Goal: Task Accomplishment & Management: Use online tool/utility

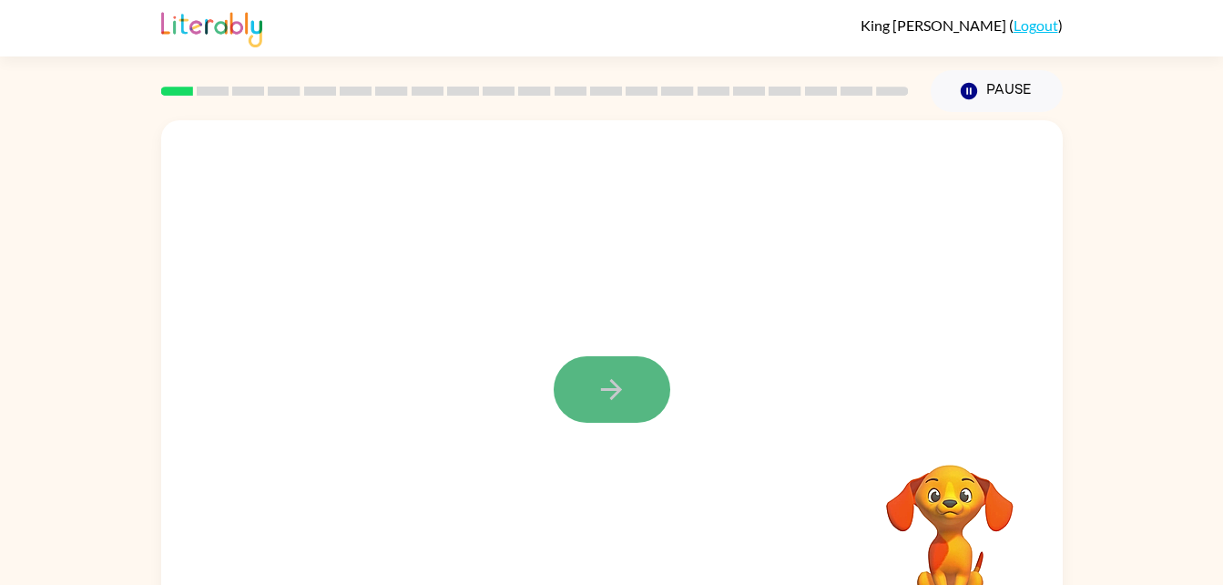
click at [613, 386] on icon "button" at bounding box center [612, 389] width 32 height 32
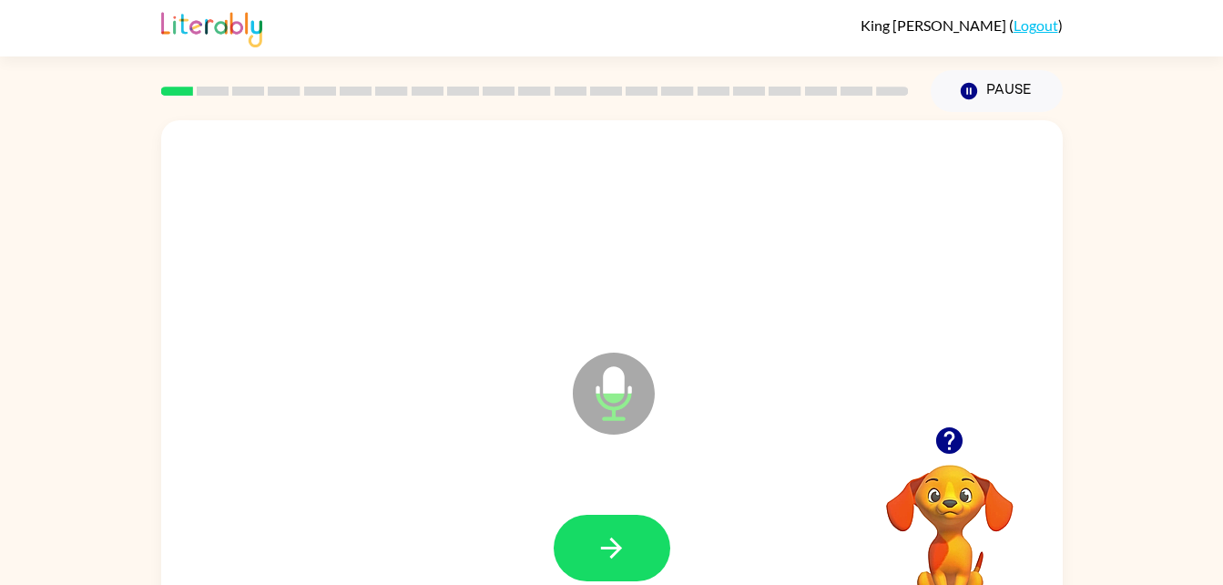
click at [603, 406] on icon "Microphone The Microphone is here when it is your turn to talk" at bounding box center [704, 416] width 273 height 137
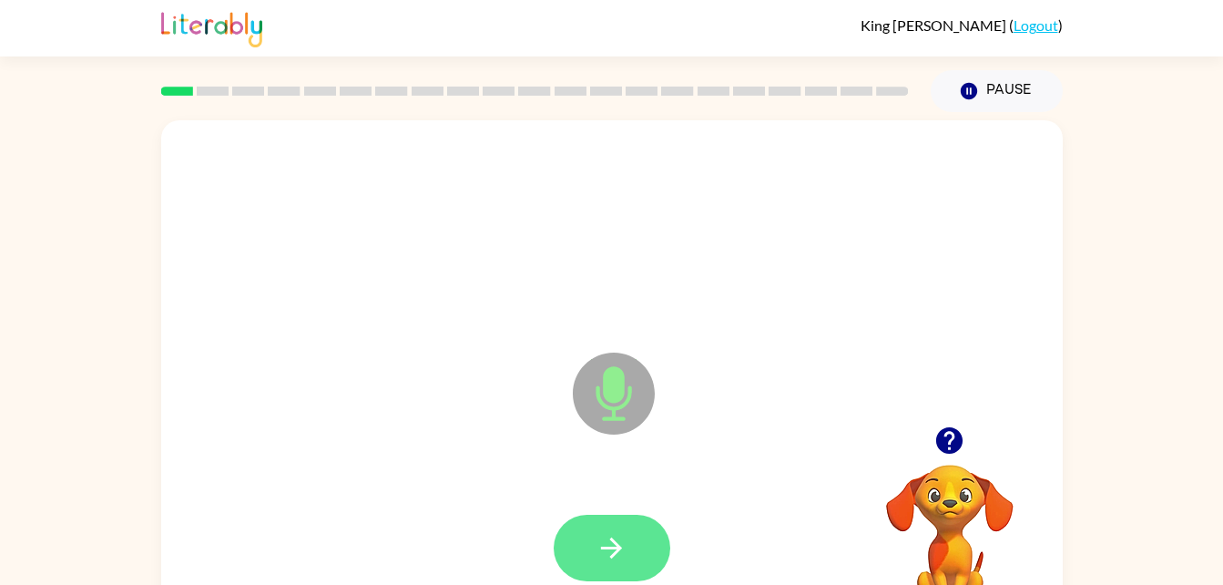
click at [600, 533] on icon "button" at bounding box center [612, 548] width 32 height 32
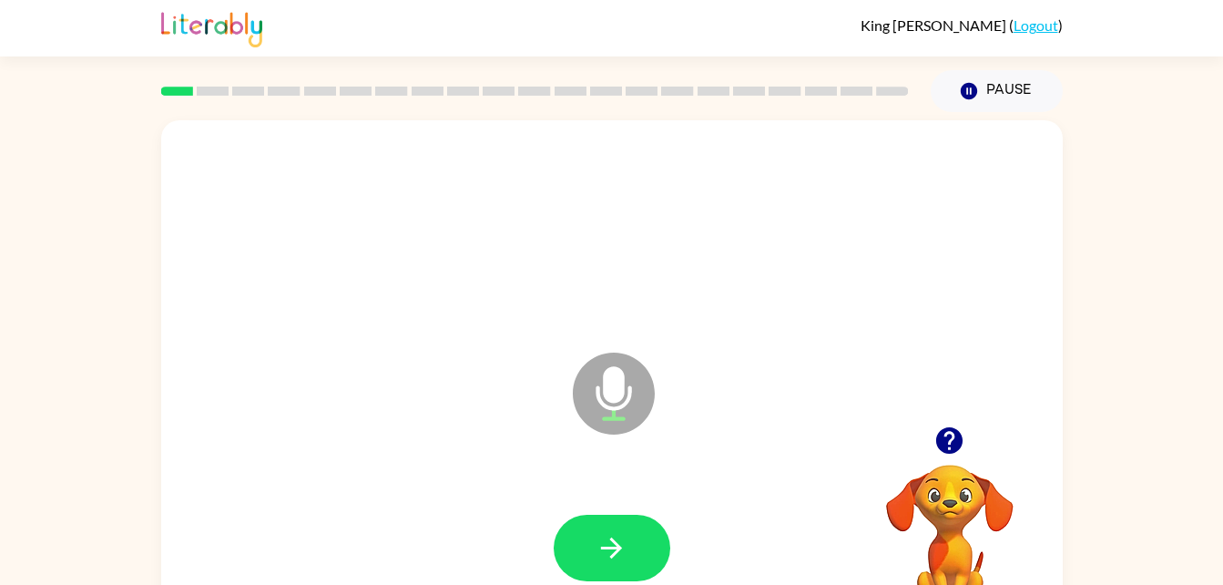
click at [597, 400] on icon at bounding box center [614, 394] width 82 height 82
click at [598, 395] on icon "Microphone The Microphone is here when it is your turn to talk" at bounding box center [704, 416] width 273 height 137
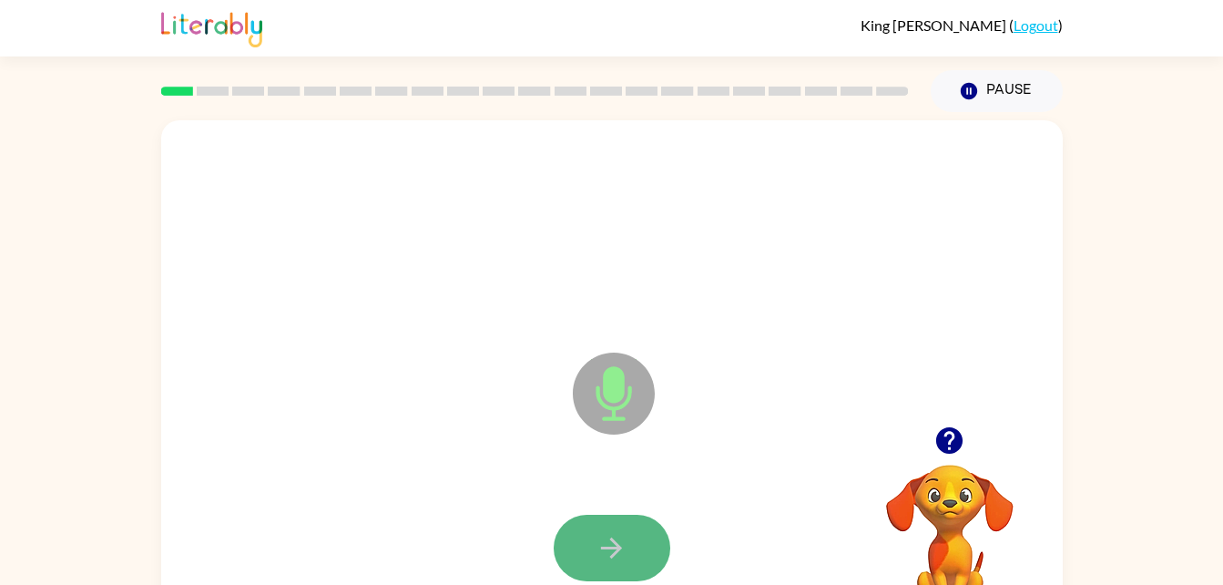
click at [625, 538] on icon "button" at bounding box center [612, 548] width 32 height 32
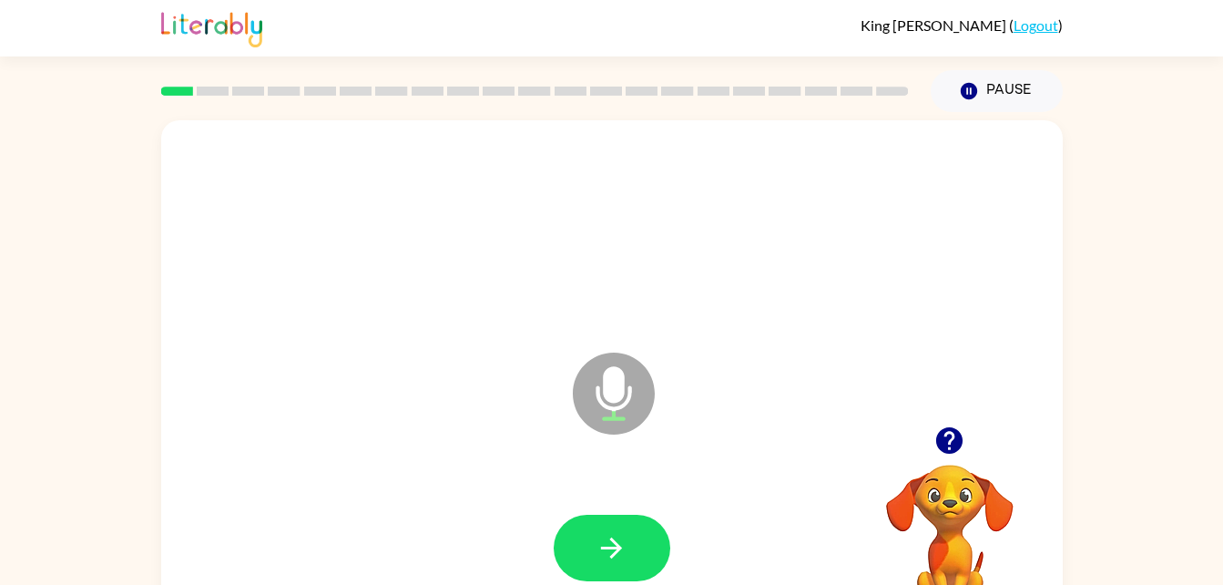
scroll to position [56, 0]
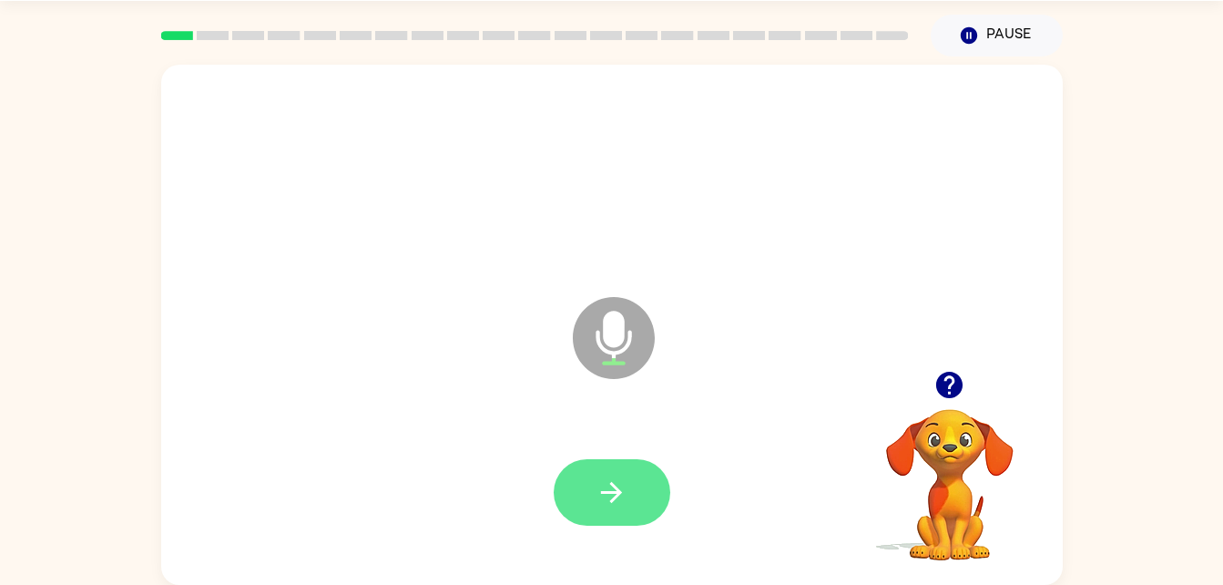
drag, startPoint x: 905, startPoint y: 299, endPoint x: 607, endPoint y: 494, distance: 356.7
click at [607, 494] on div "Microphone The Microphone is here when it is your turn to talk" at bounding box center [612, 325] width 902 height 520
click at [607, 494] on icon "button" at bounding box center [612, 492] width 32 height 32
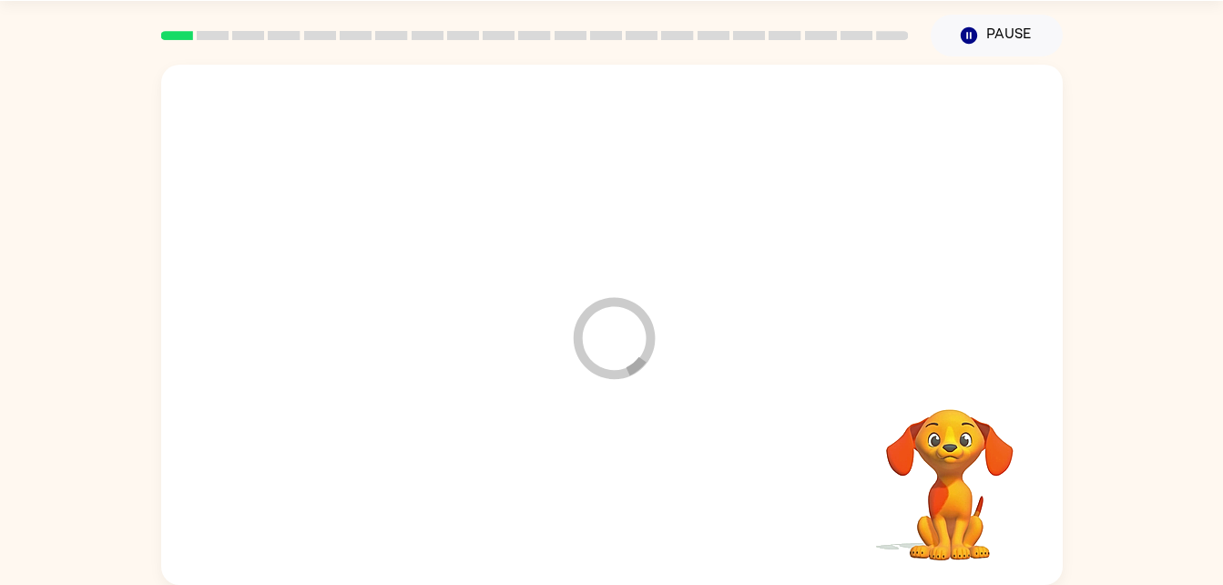
click at [607, 494] on div at bounding box center [611, 492] width 865 height 149
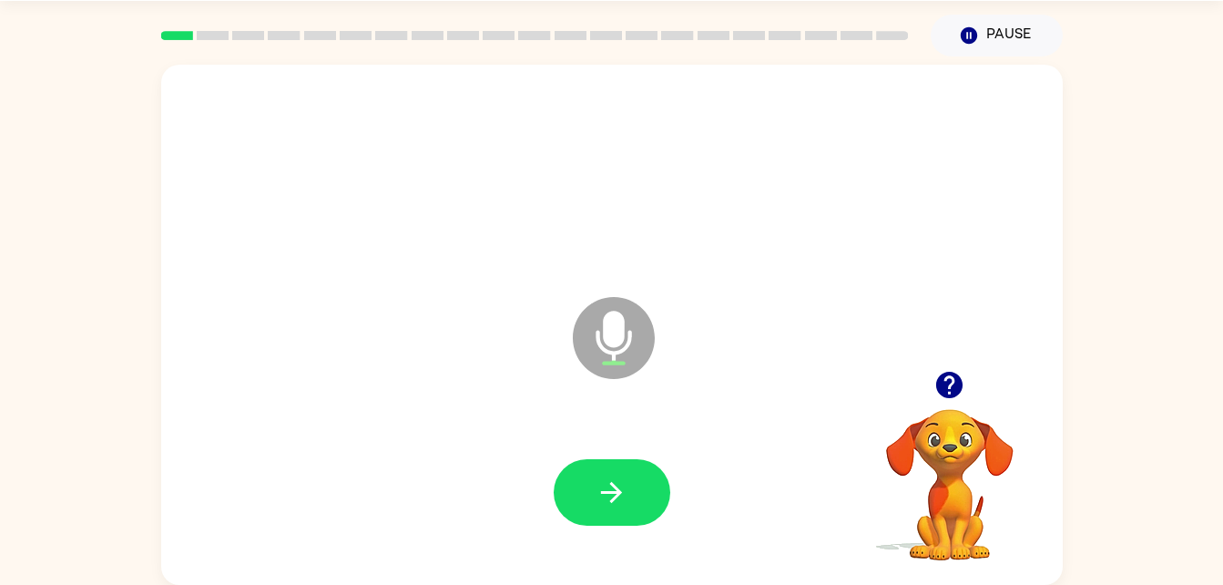
drag, startPoint x: 607, startPoint y: 494, endPoint x: 596, endPoint y: 503, distance: 14.2
click at [596, 503] on icon "button" at bounding box center [612, 492] width 32 height 32
click icon
click icon "button"
click at [609, 487] on icon "button" at bounding box center [612, 492] width 32 height 32
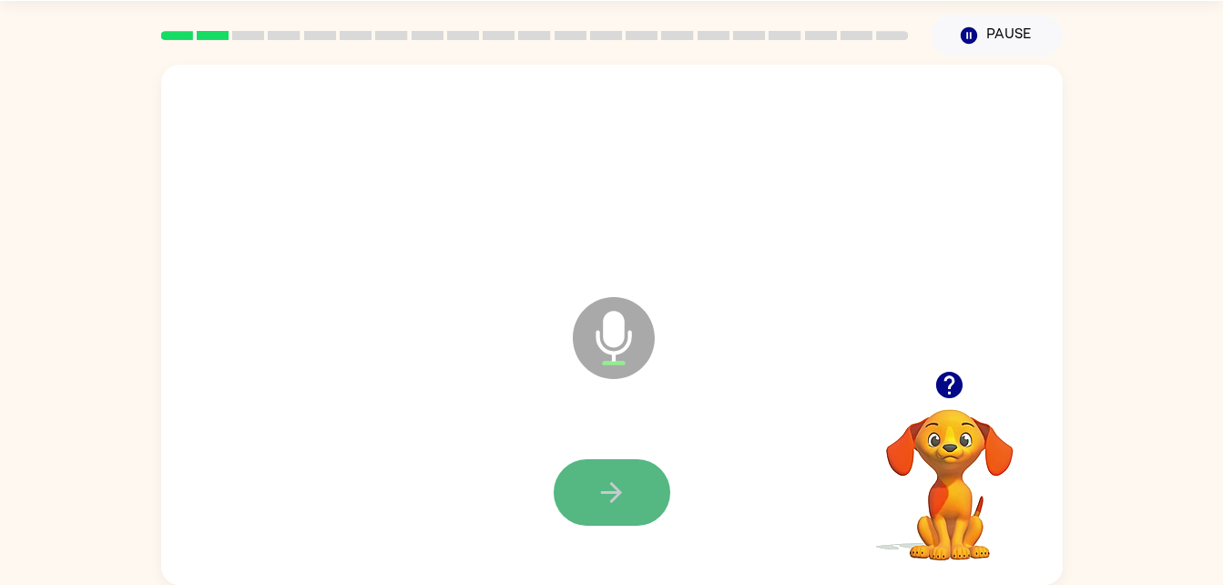
drag, startPoint x: 609, startPoint y: 482, endPoint x: 582, endPoint y: 491, distance: 28.8
click at [582, 491] on button "button" at bounding box center [612, 492] width 117 height 66
click at [602, 467] on button "button" at bounding box center [612, 492] width 117 height 66
click at [610, 501] on icon "button" at bounding box center [611, 492] width 21 height 21
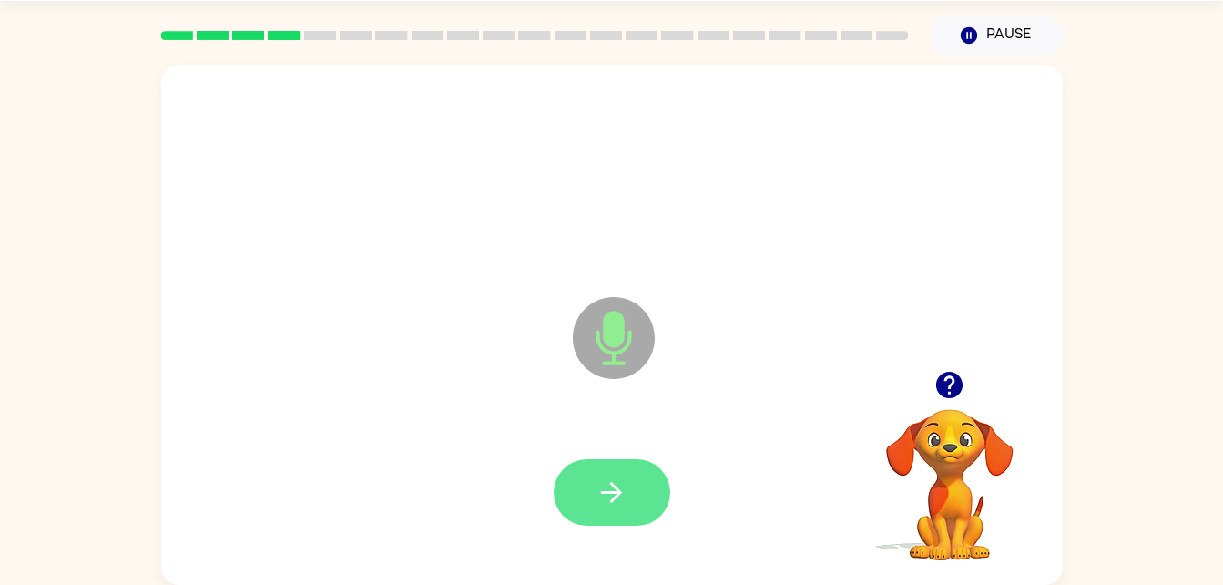
drag, startPoint x: 542, startPoint y: 507, endPoint x: 582, endPoint y: 497, distance: 41.3
click at [582, 497] on div at bounding box center [611, 492] width 865 height 149
click at [626, 499] on icon "button" at bounding box center [612, 492] width 32 height 32
click at [619, 502] on icon "button" at bounding box center [612, 492] width 32 height 32
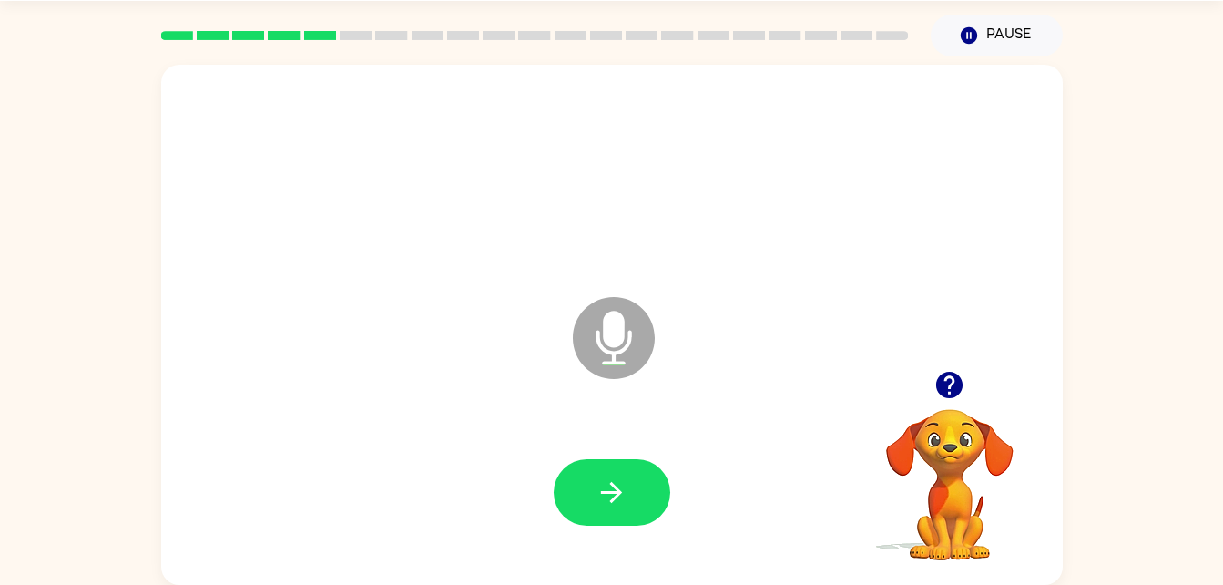
click at [614, 369] on icon at bounding box center [614, 338] width 82 height 82
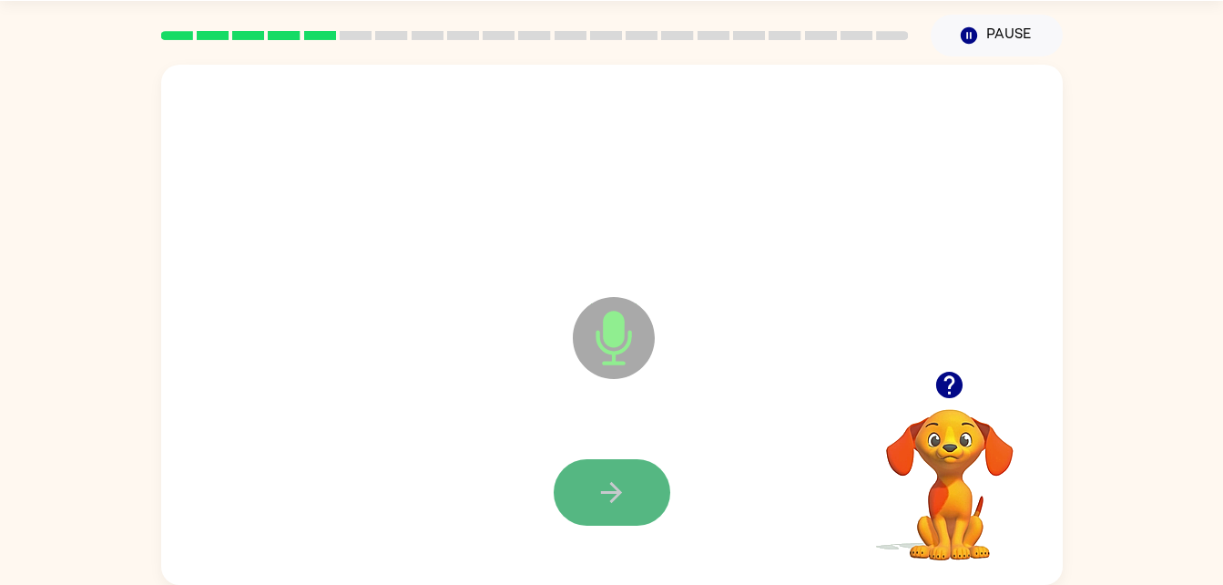
click at [617, 496] on icon "button" at bounding box center [611, 492] width 21 height 21
drag, startPoint x: 596, startPoint y: 497, endPoint x: 566, endPoint y: 419, distance: 83.9
click at [566, 419] on div at bounding box center [611, 492] width 865 height 149
drag, startPoint x: 566, startPoint y: 419, endPoint x: 599, endPoint y: 526, distance: 111.8
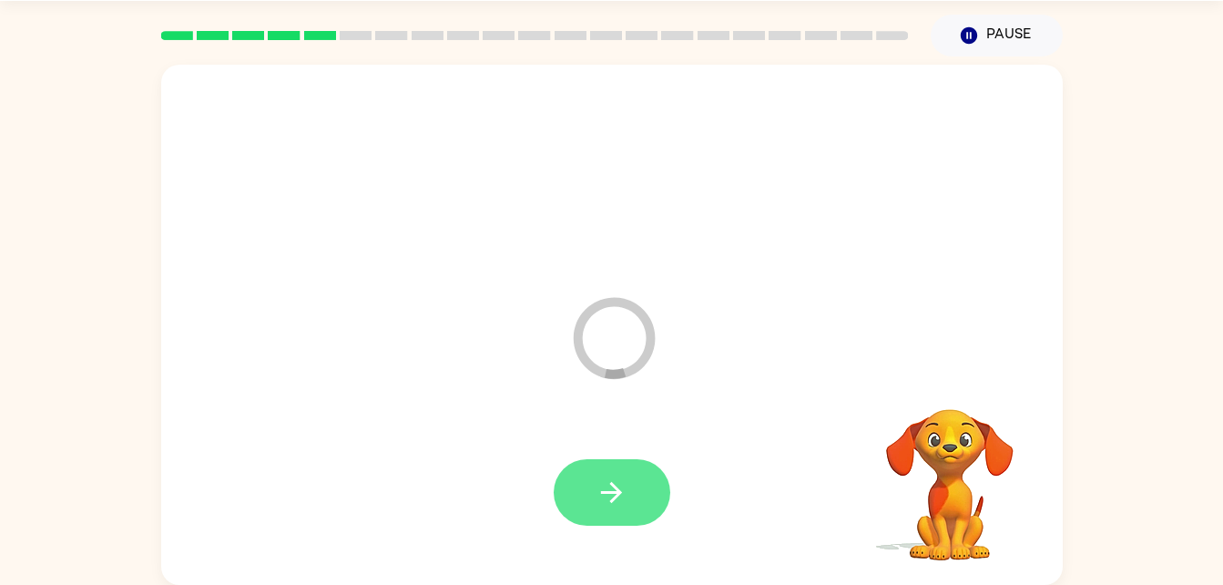
drag, startPoint x: 599, startPoint y: 526, endPoint x: 603, endPoint y: 497, distance: 28.5
click at [603, 497] on div at bounding box center [611, 492] width 865 height 149
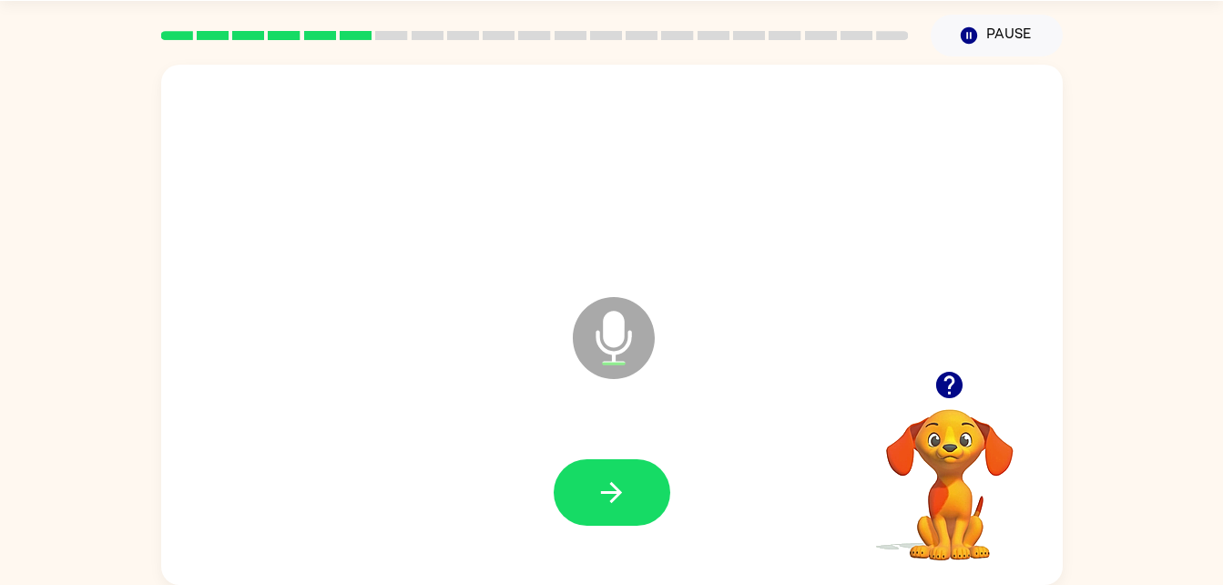
drag, startPoint x: 610, startPoint y: 489, endPoint x: 614, endPoint y: 394, distance: 95.7
click at [614, 394] on div "Microphone The Microphone is here when it is your turn to talk" at bounding box center [612, 325] width 902 height 520
click at [626, 477] on icon "button" at bounding box center [612, 492] width 32 height 32
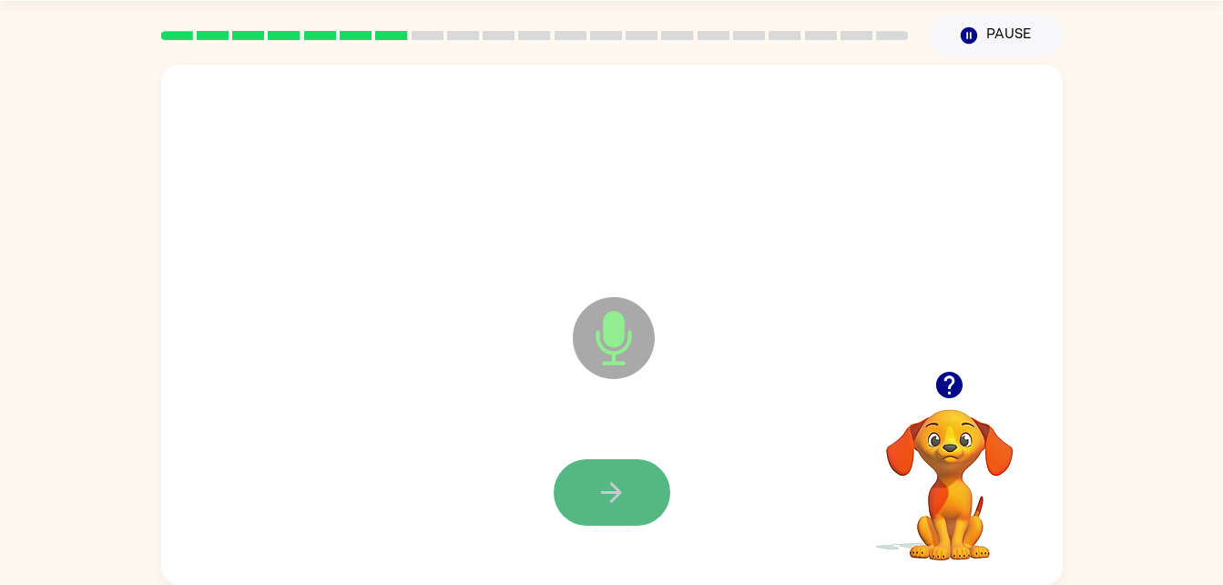
drag, startPoint x: 610, startPoint y: 472, endPoint x: 610, endPoint y: 500, distance: 28.2
click at [610, 500] on icon "button" at bounding box center [612, 492] width 32 height 32
click at [605, 500] on icon "button" at bounding box center [612, 492] width 32 height 32
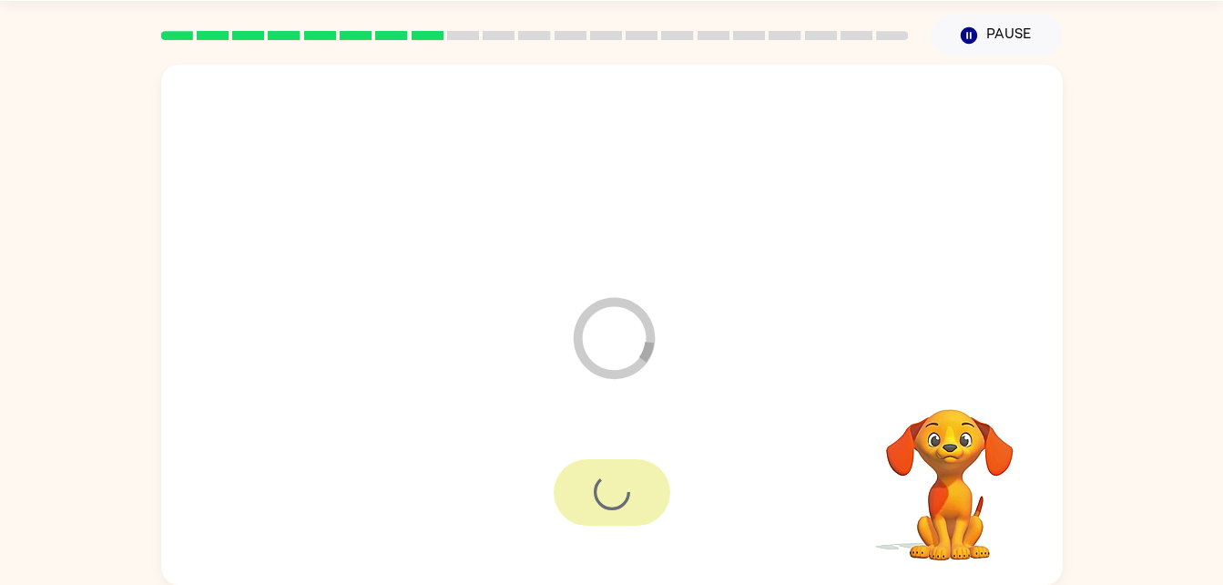
click at [613, 500] on div at bounding box center [612, 492] width 117 height 66
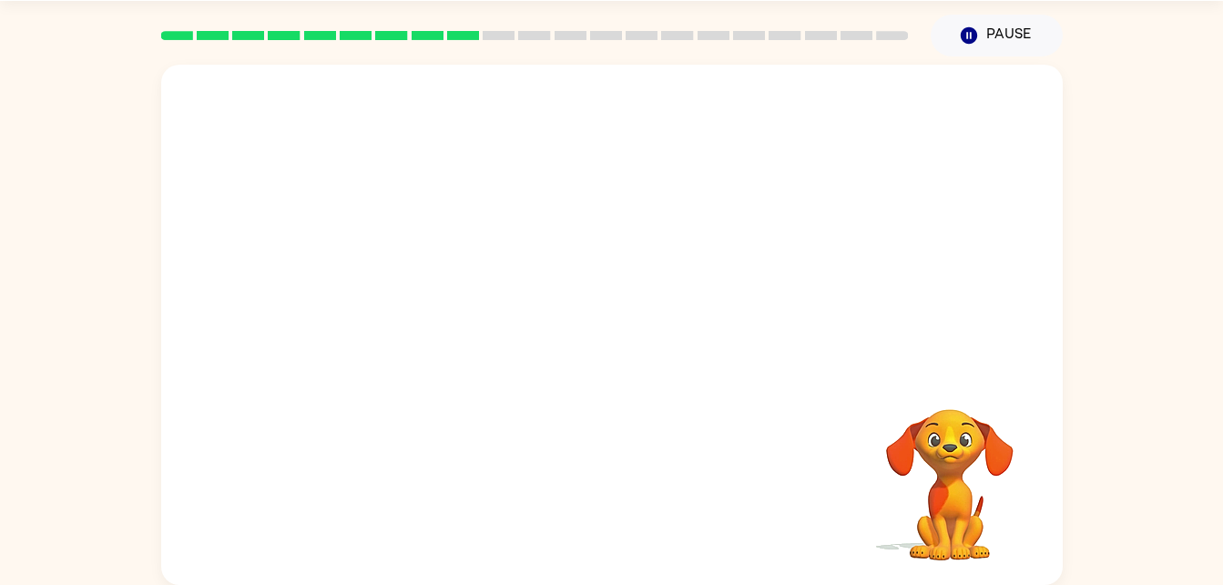
drag, startPoint x: 613, startPoint y: 500, endPoint x: 629, endPoint y: 422, distance: 79.9
click at [624, 401] on div "Your browser must support playing .mp4 files to use Literably. Please try using…" at bounding box center [612, 325] width 902 height 520
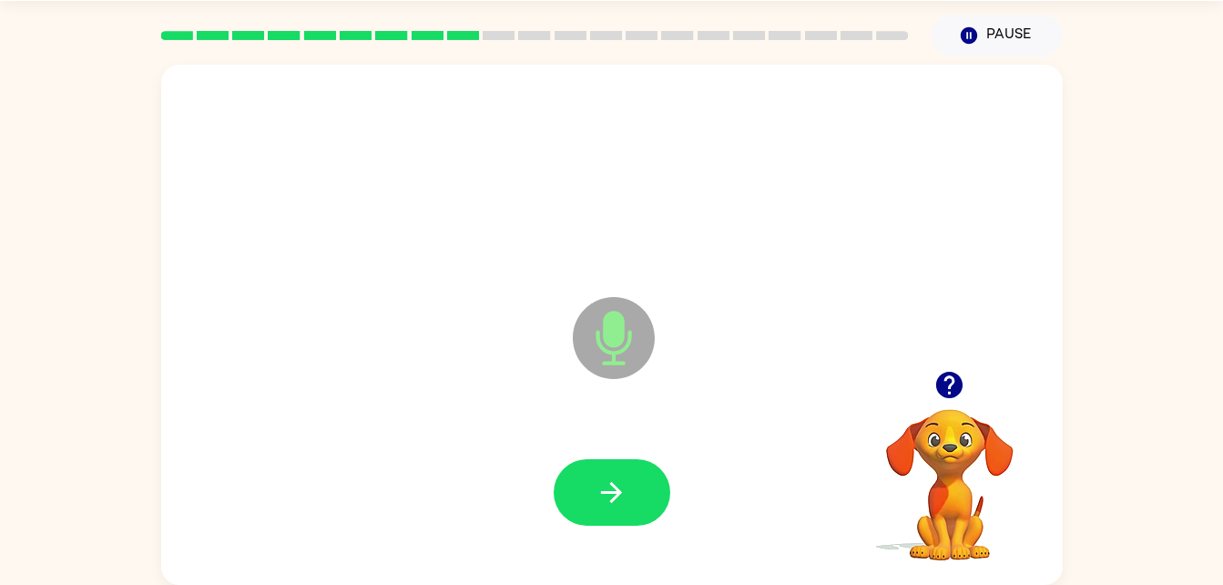
click at [598, 414] on icon "Microphone The Microphone is here when it is your turn to talk" at bounding box center [704, 360] width 273 height 137
click at [626, 506] on icon "button" at bounding box center [612, 492] width 32 height 32
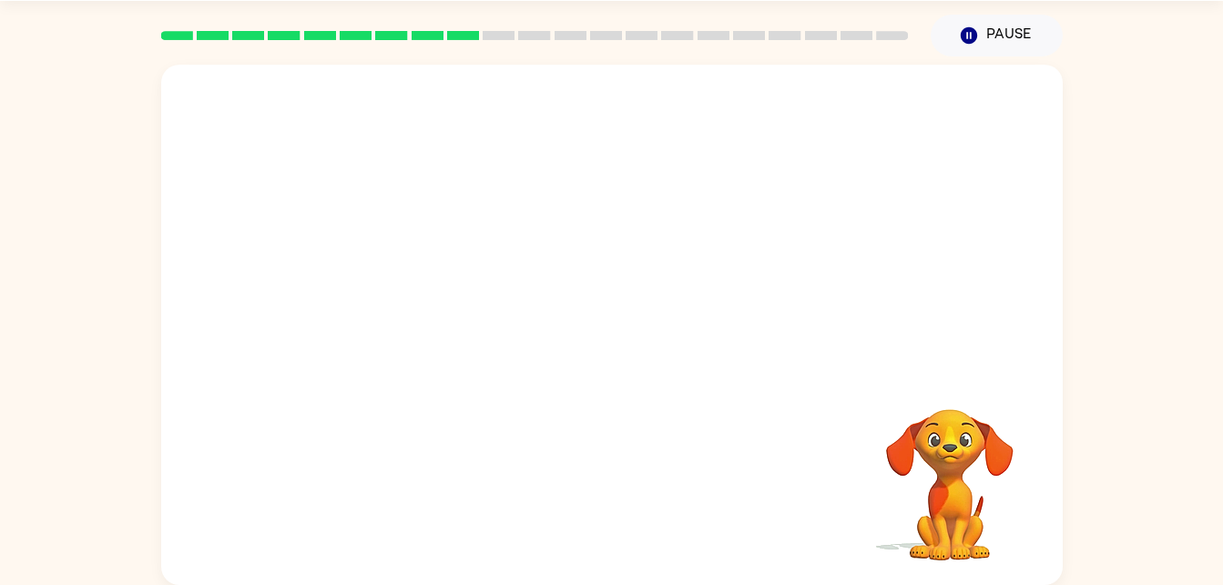
drag, startPoint x: 1066, startPoint y: 460, endPoint x: 756, endPoint y: 451, distance: 309.8
click at [756, 451] on div "Your browser must support playing .mp4 files to use Literably. Please try using…" at bounding box center [611, 320] width 1223 height 528
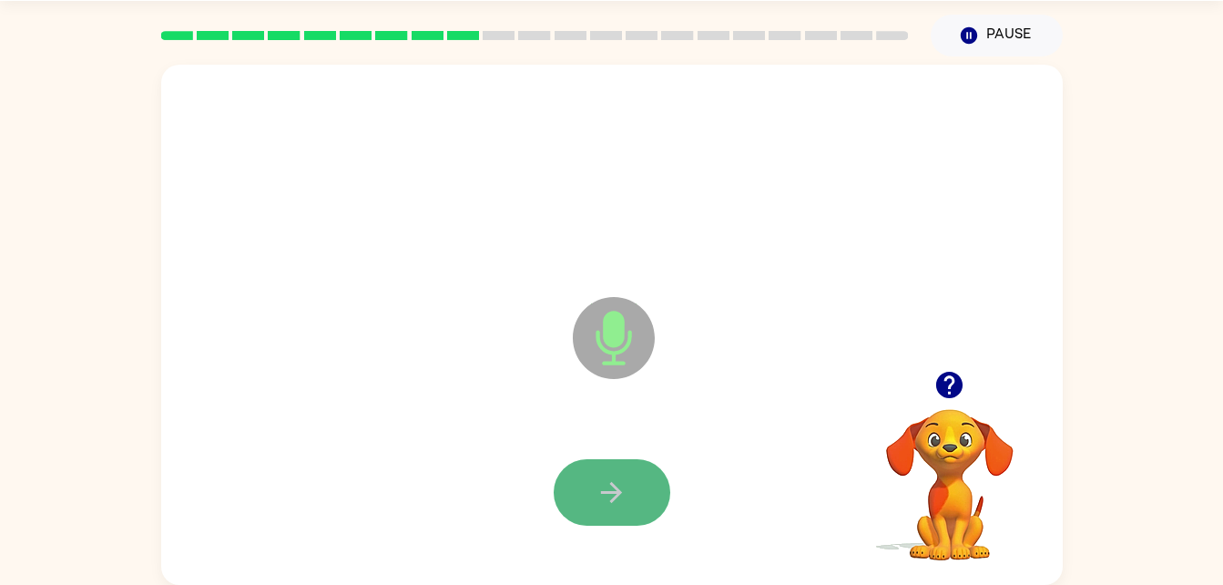
click at [639, 497] on button "button" at bounding box center [612, 492] width 117 height 66
drag, startPoint x: 639, startPoint y: 497, endPoint x: 592, endPoint y: 505, distance: 47.0
click at [592, 505] on button "button" at bounding box center [612, 492] width 117 height 66
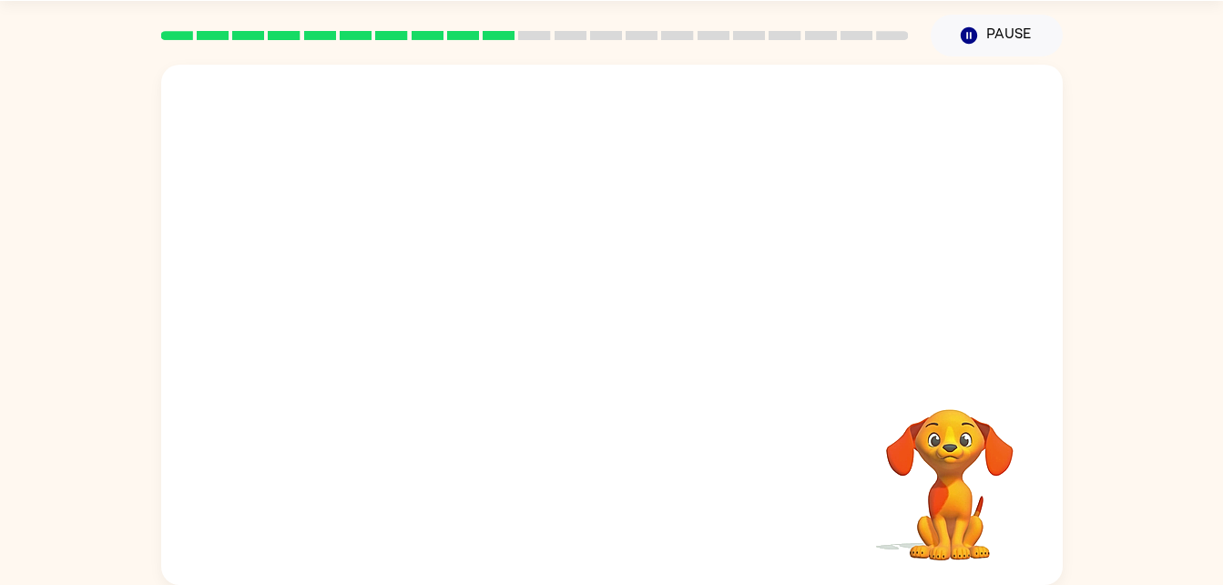
click at [599, 474] on div at bounding box center [611, 492] width 865 height 149
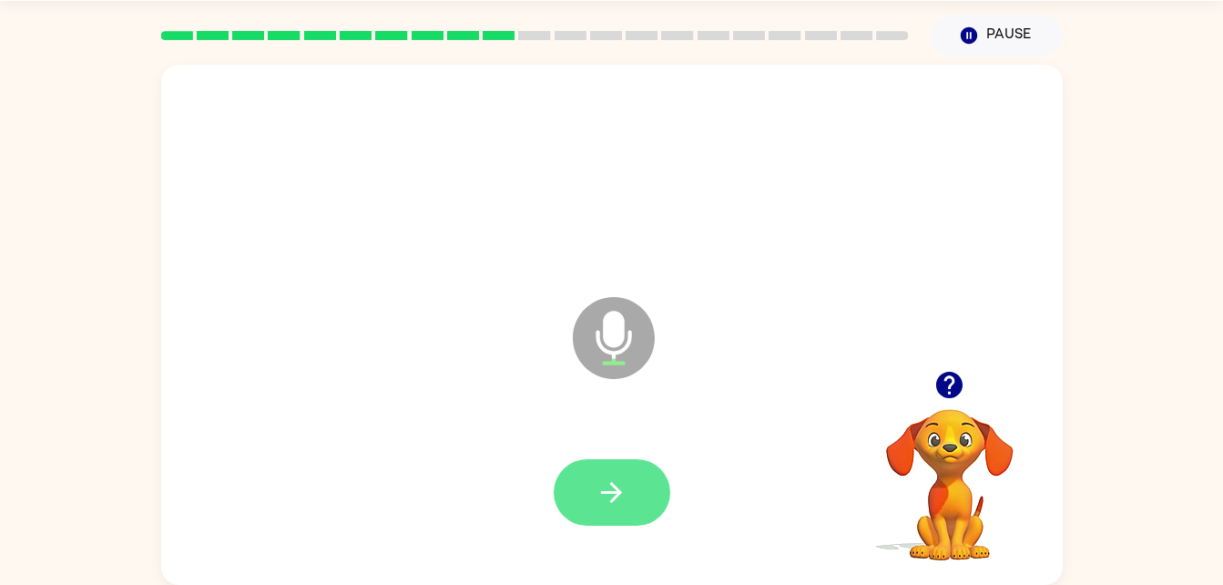
click at [608, 496] on icon "button" at bounding box center [612, 492] width 32 height 32
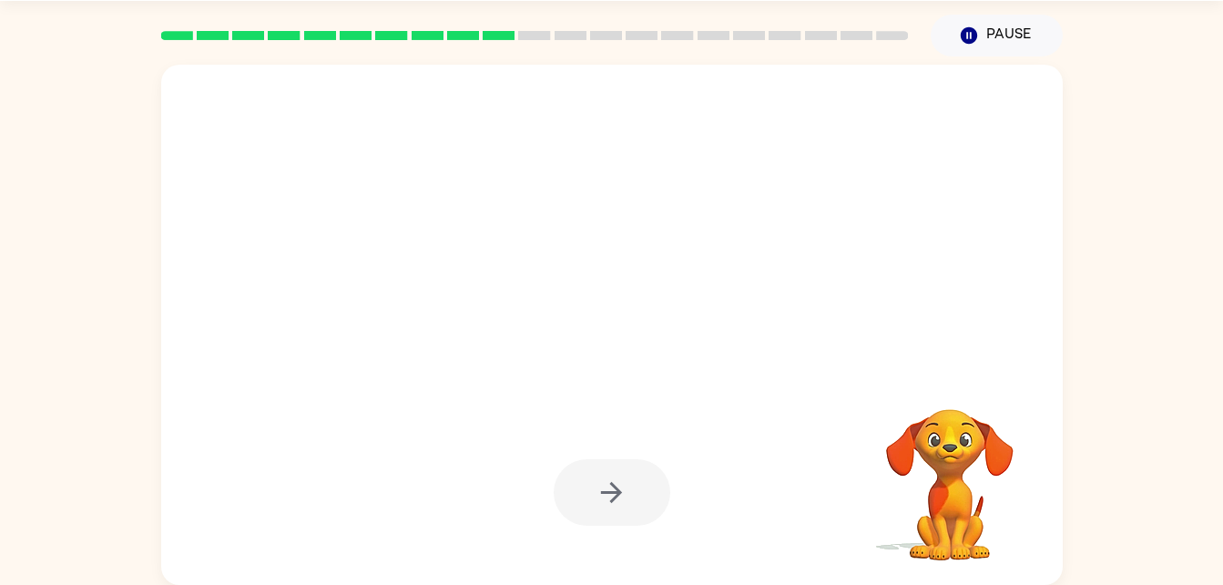
click at [608, 496] on div at bounding box center [612, 492] width 117 height 66
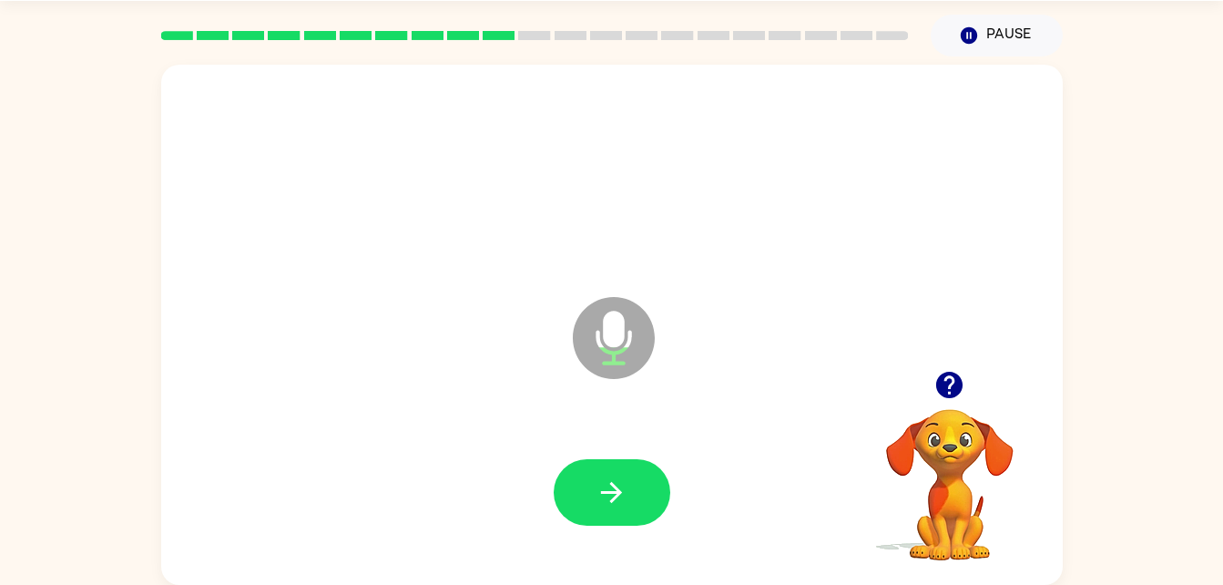
click at [608, 496] on icon "button" at bounding box center [612, 492] width 32 height 32
click at [598, 494] on icon "button" at bounding box center [612, 492] width 32 height 32
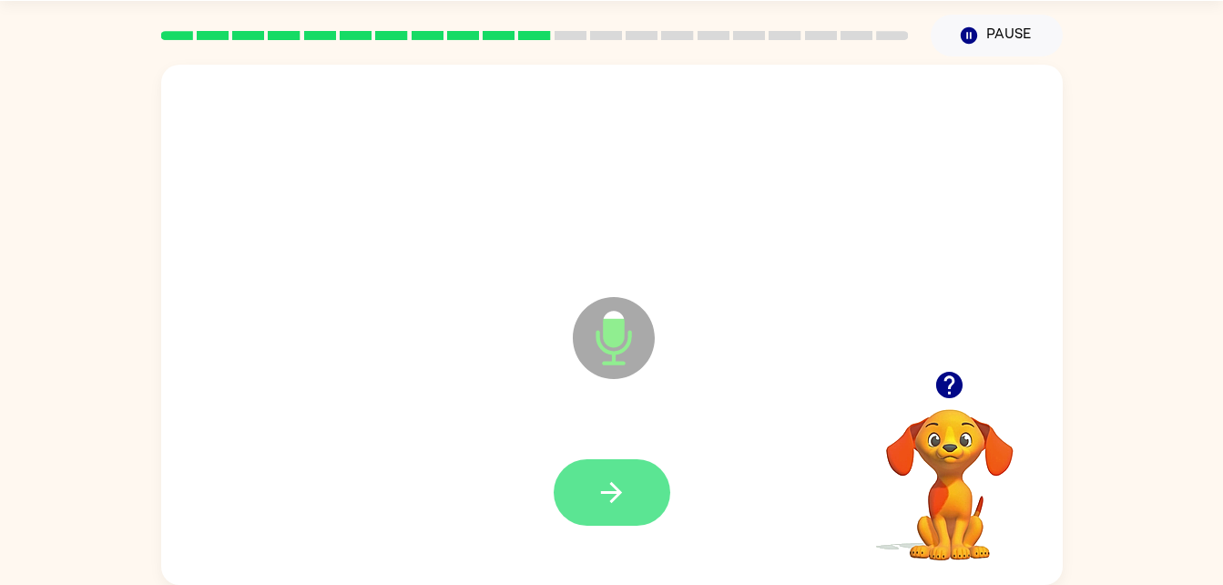
click at [599, 484] on icon "button" at bounding box center [612, 492] width 32 height 32
drag, startPoint x: 599, startPoint y: 484, endPoint x: 609, endPoint y: 492, distance: 12.9
click at [609, 492] on icon "button" at bounding box center [611, 492] width 21 height 21
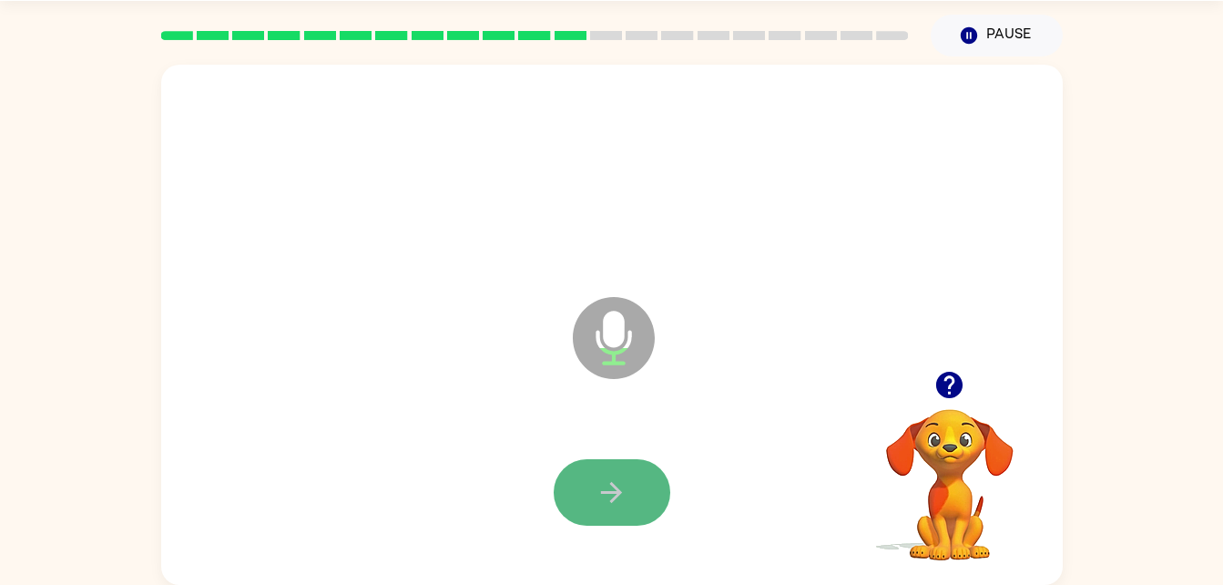
click at [609, 488] on icon "button" at bounding box center [612, 492] width 32 height 32
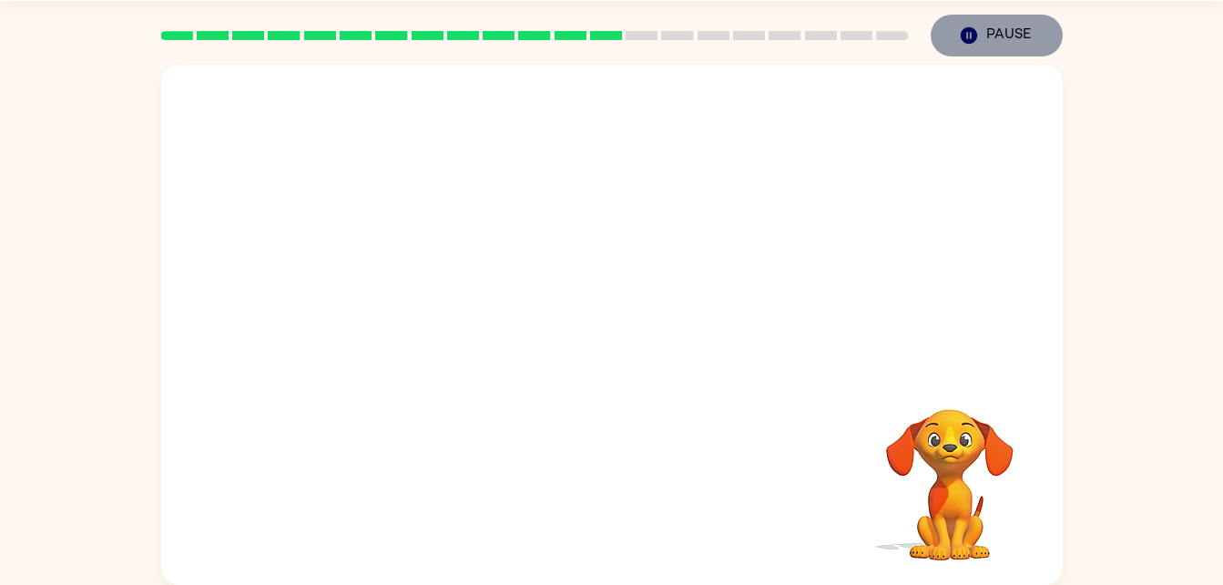
click at [1000, 29] on button "Pause Pause" at bounding box center [997, 36] width 132 height 42
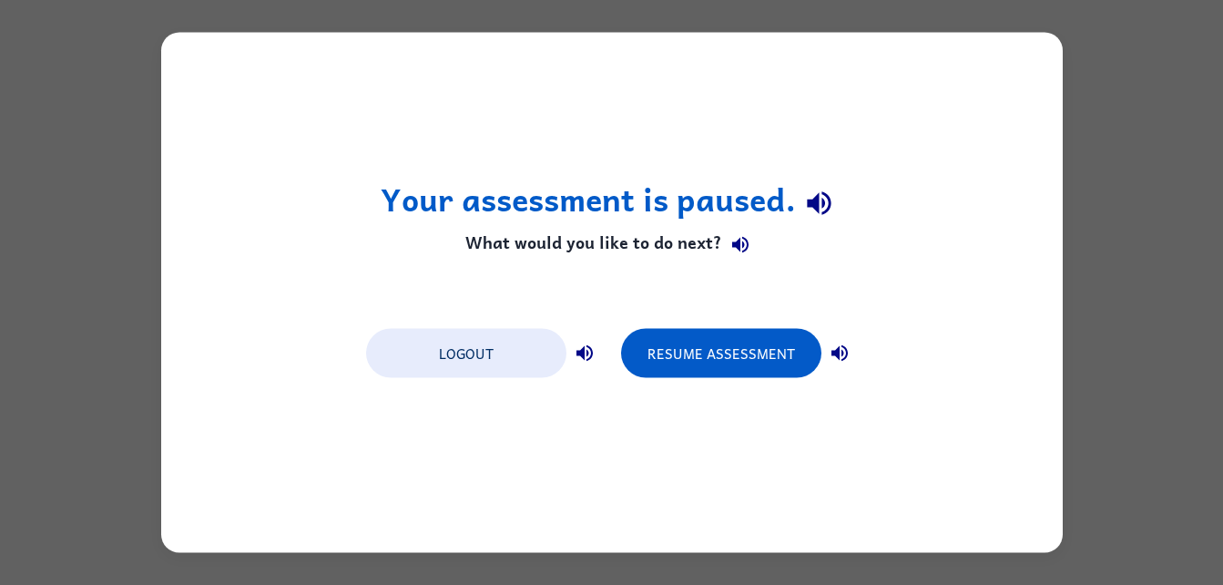
scroll to position [0, 0]
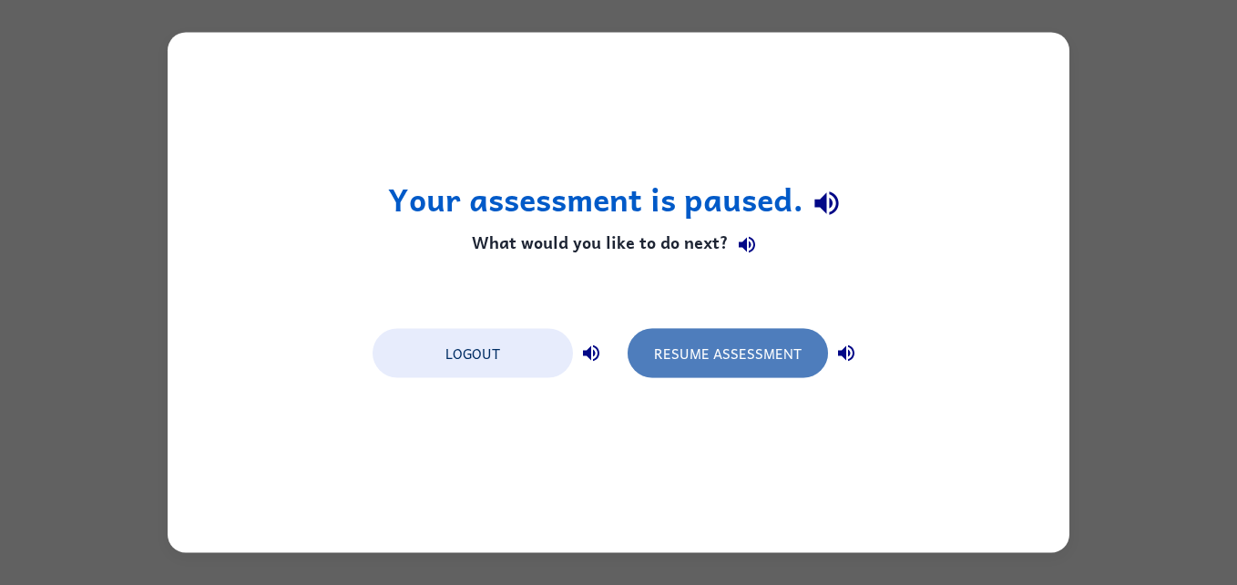
click at [704, 363] on button "Resume Assessment" at bounding box center [728, 353] width 200 height 49
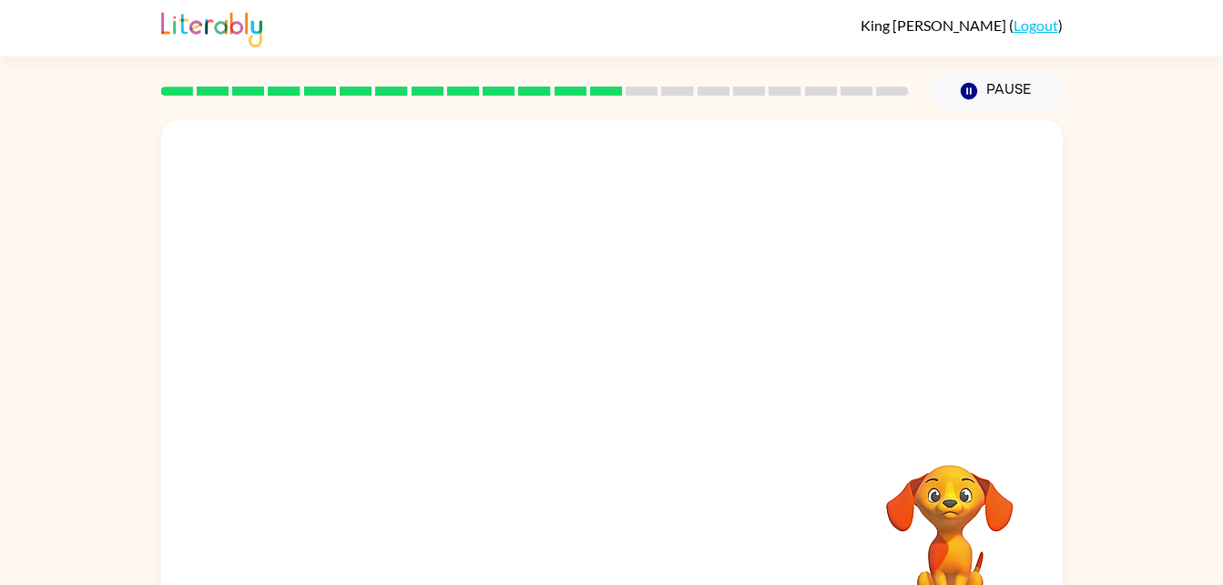
drag, startPoint x: 1167, startPoint y: 172, endPoint x: 1159, endPoint y: 179, distance: 11.0
click at [1159, 179] on div "Your browser must support playing .mp4 files to use Literably. Please try using…" at bounding box center [611, 376] width 1223 height 528
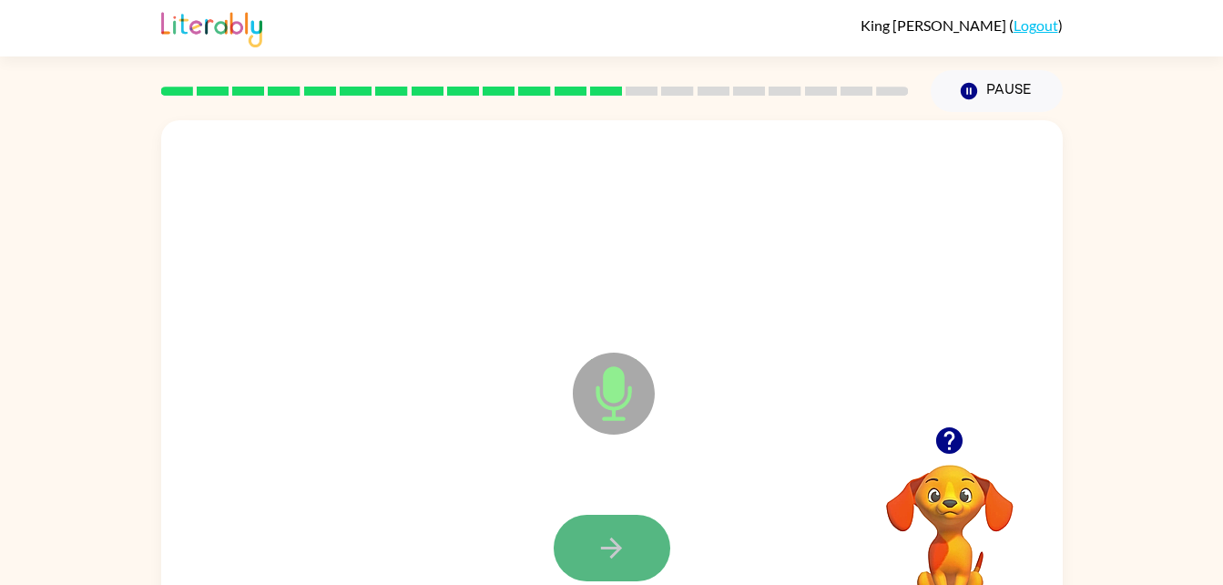
click at [609, 532] on icon "button" at bounding box center [612, 548] width 32 height 32
click at [610, 534] on icon "button" at bounding box center [612, 548] width 32 height 32
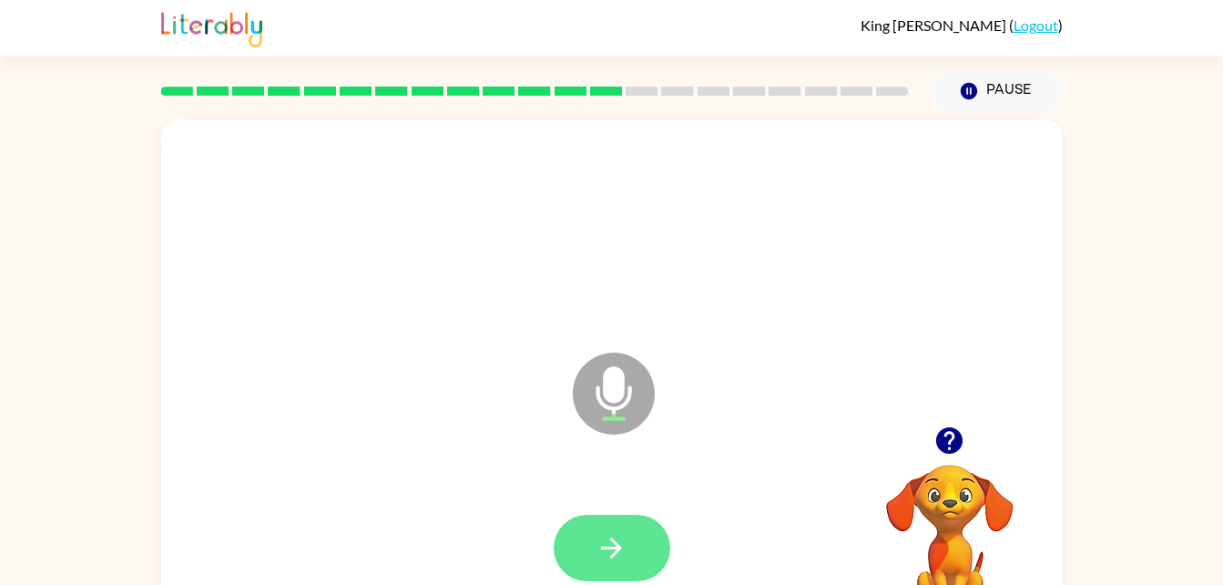
click at [611, 543] on icon "button" at bounding box center [612, 548] width 32 height 32
drag, startPoint x: 611, startPoint y: 543, endPoint x: 602, endPoint y: 546, distance: 9.5
click at [602, 546] on icon "button" at bounding box center [612, 548] width 32 height 32
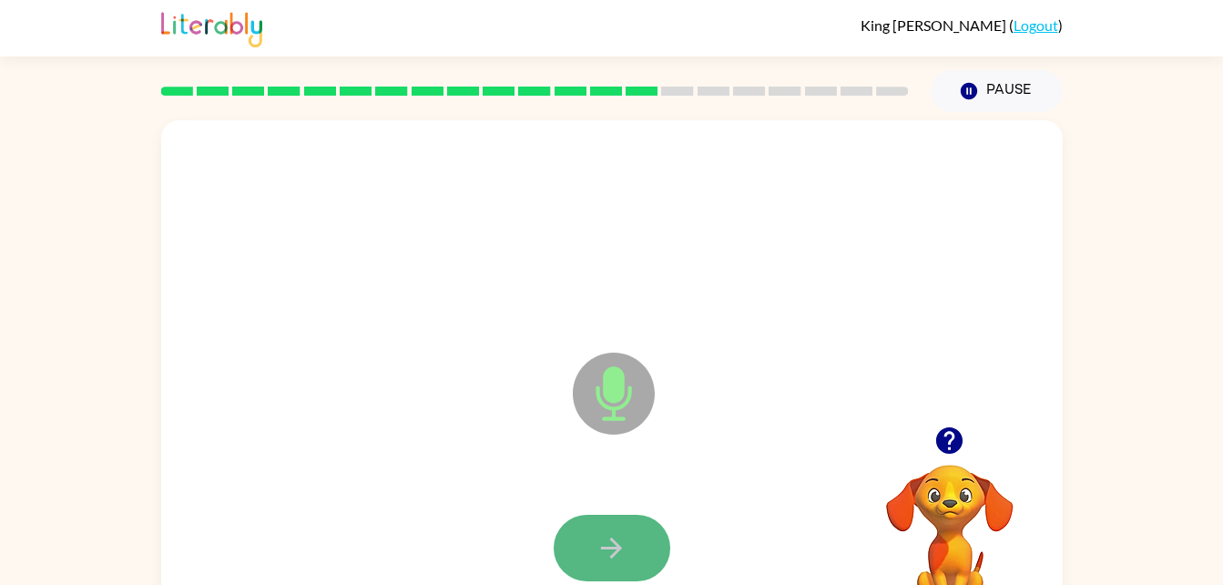
click at [621, 543] on icon "button" at bounding box center [612, 548] width 32 height 32
click at [632, 545] on button "button" at bounding box center [612, 548] width 117 height 66
click at [640, 547] on button "button" at bounding box center [612, 548] width 117 height 66
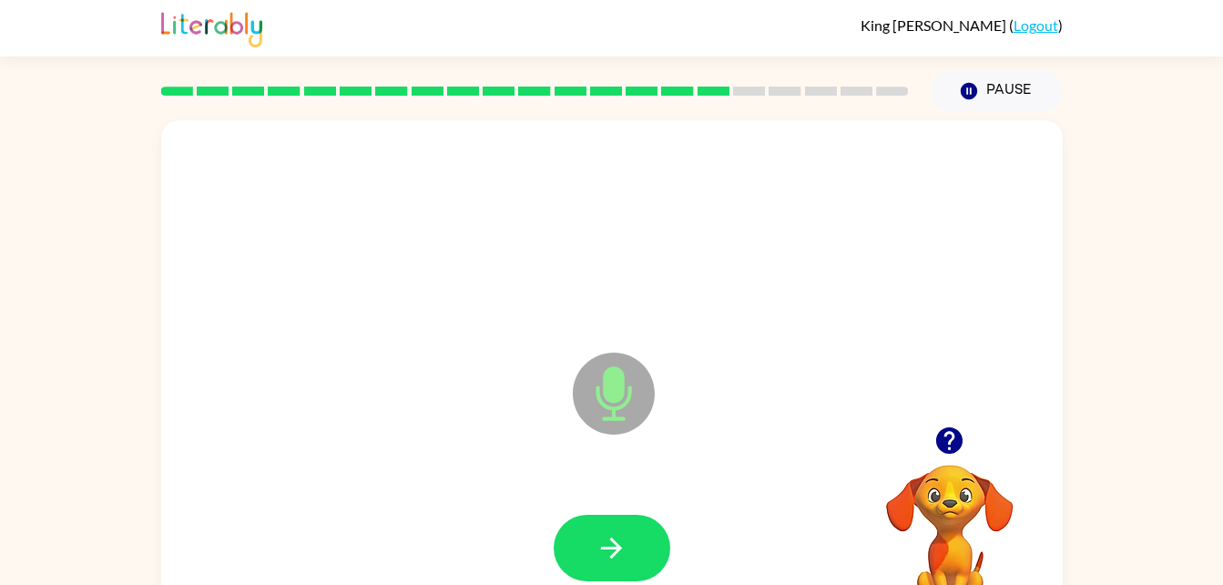
click at [639, 550] on button "button" at bounding box center [612, 548] width 117 height 66
drag, startPoint x: 639, startPoint y: 550, endPoint x: 594, endPoint y: 549, distance: 45.6
click at [594, 549] on button "button" at bounding box center [612, 548] width 117 height 66
click at [608, 543] on icon "button" at bounding box center [612, 548] width 32 height 32
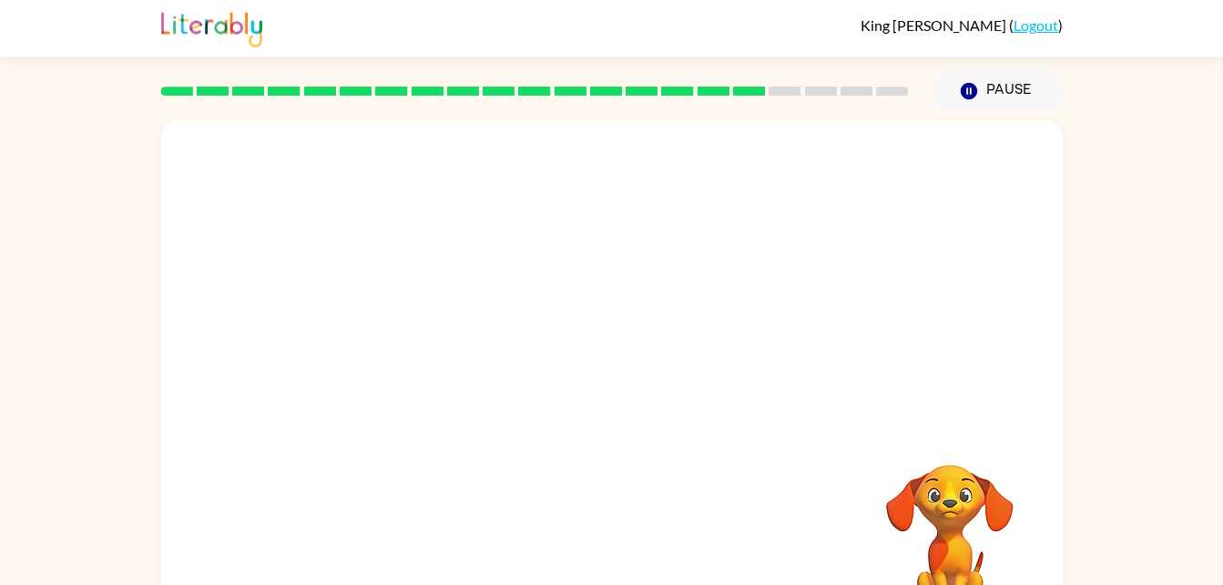
click at [680, 448] on div at bounding box center [612, 380] width 902 height 520
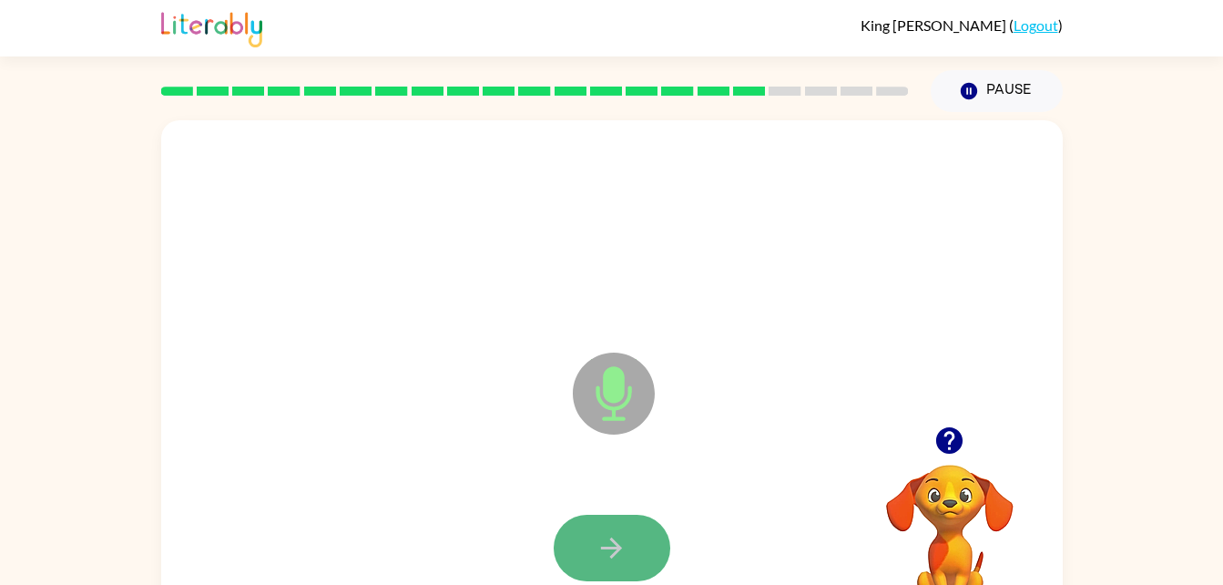
click at [625, 556] on icon "button" at bounding box center [612, 548] width 32 height 32
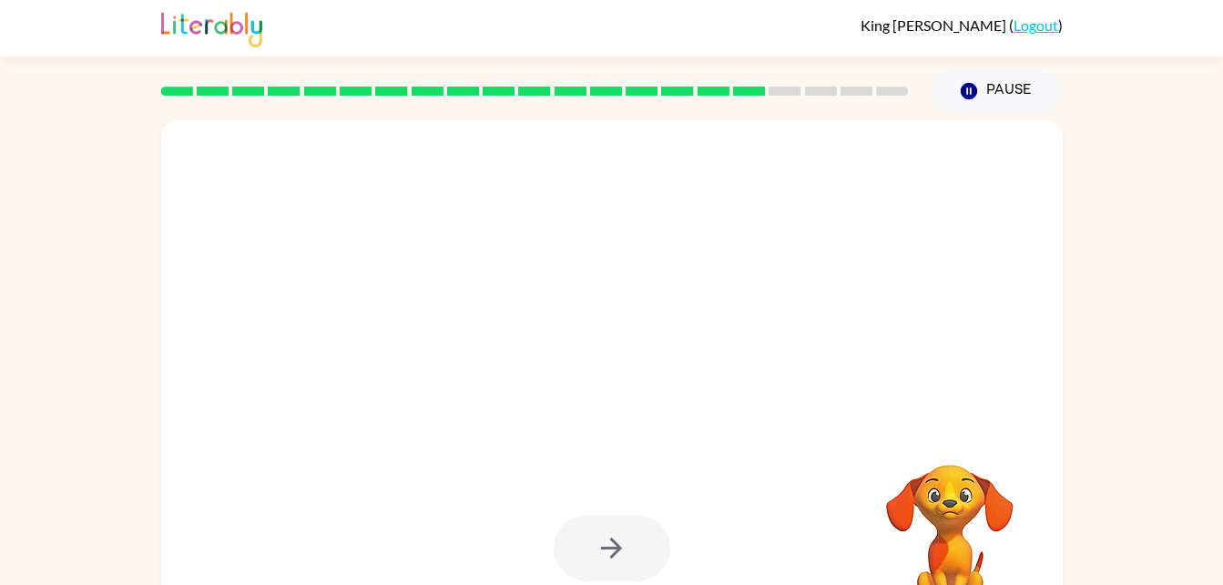
click at [629, 496] on div at bounding box center [611, 548] width 865 height 149
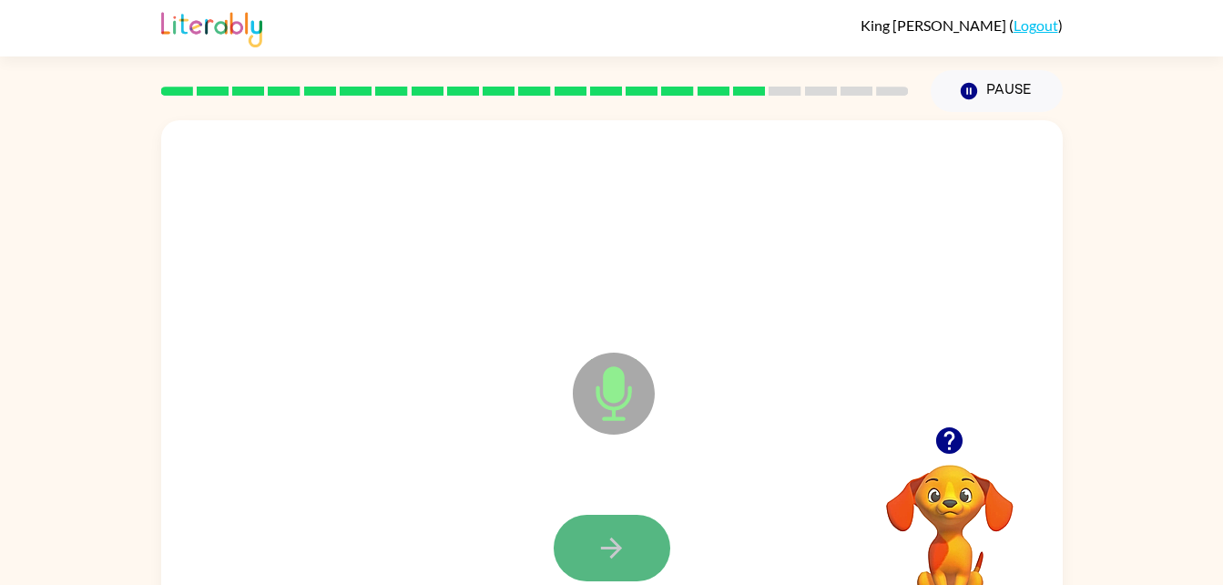
drag, startPoint x: 606, startPoint y: 549, endPoint x: 598, endPoint y: 557, distance: 10.3
click at [598, 557] on icon "button" at bounding box center [612, 548] width 32 height 32
drag, startPoint x: 613, startPoint y: 540, endPoint x: 612, endPoint y: 551, distance: 11.0
click at [612, 551] on icon "button" at bounding box center [612, 548] width 32 height 32
click at [606, 550] on icon "button" at bounding box center [612, 548] width 32 height 32
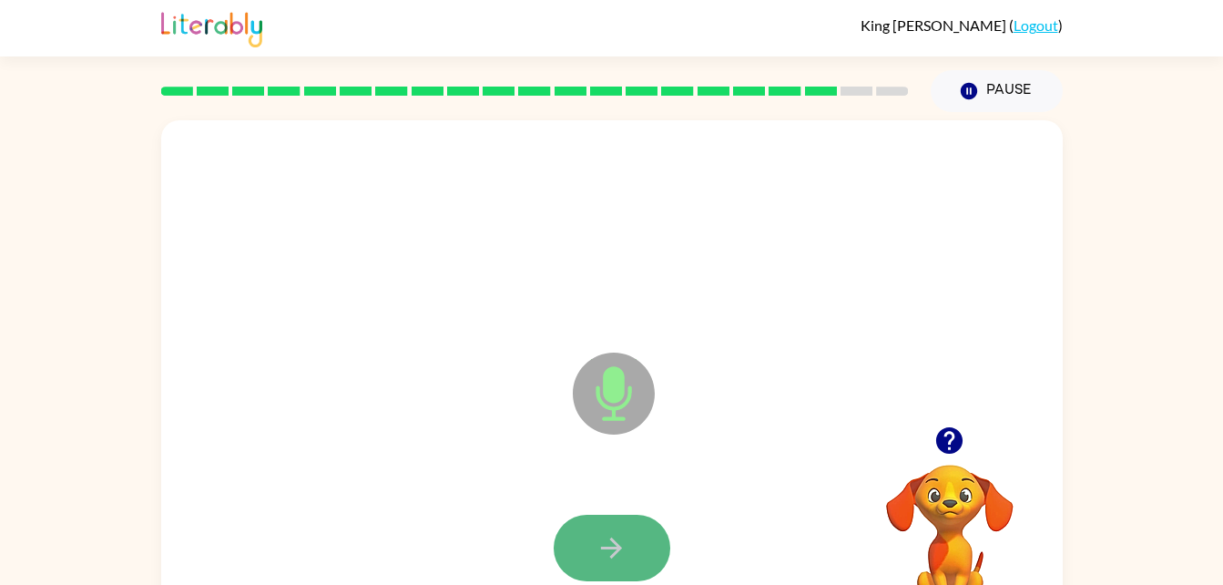
drag, startPoint x: 594, startPoint y: 544, endPoint x: 611, endPoint y: 561, distance: 24.5
click at [611, 561] on icon "button" at bounding box center [612, 548] width 32 height 32
drag, startPoint x: 619, startPoint y: 549, endPoint x: 594, endPoint y: 549, distance: 24.6
click at [594, 549] on button "button" at bounding box center [612, 548] width 117 height 66
click at [639, 546] on button "button" at bounding box center [612, 548] width 117 height 66
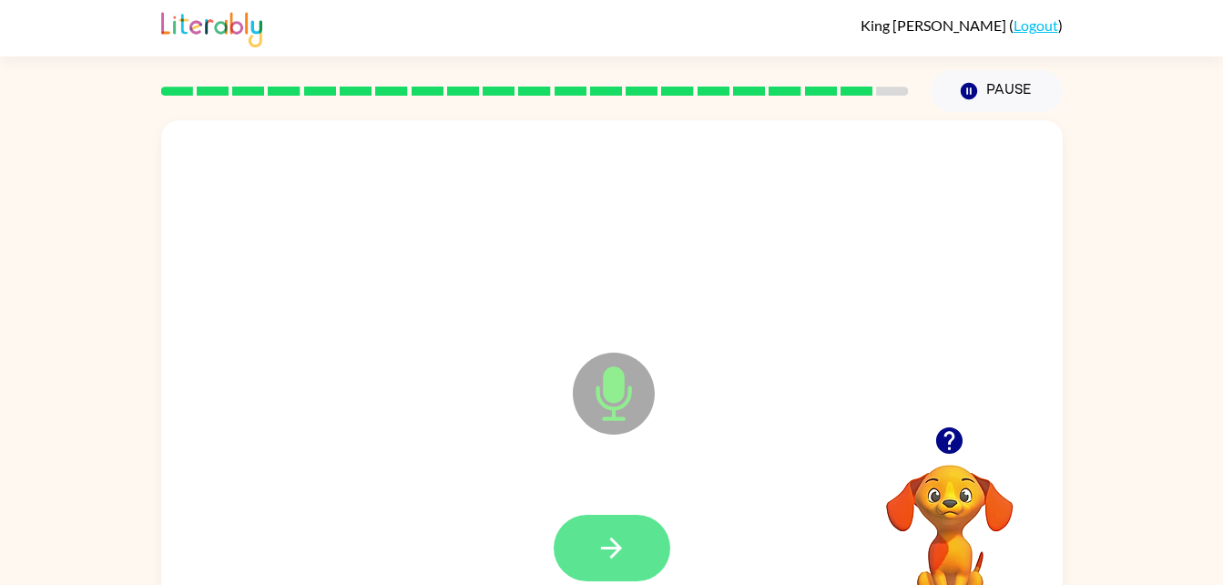
click at [615, 541] on icon "button" at bounding box center [611, 547] width 21 height 21
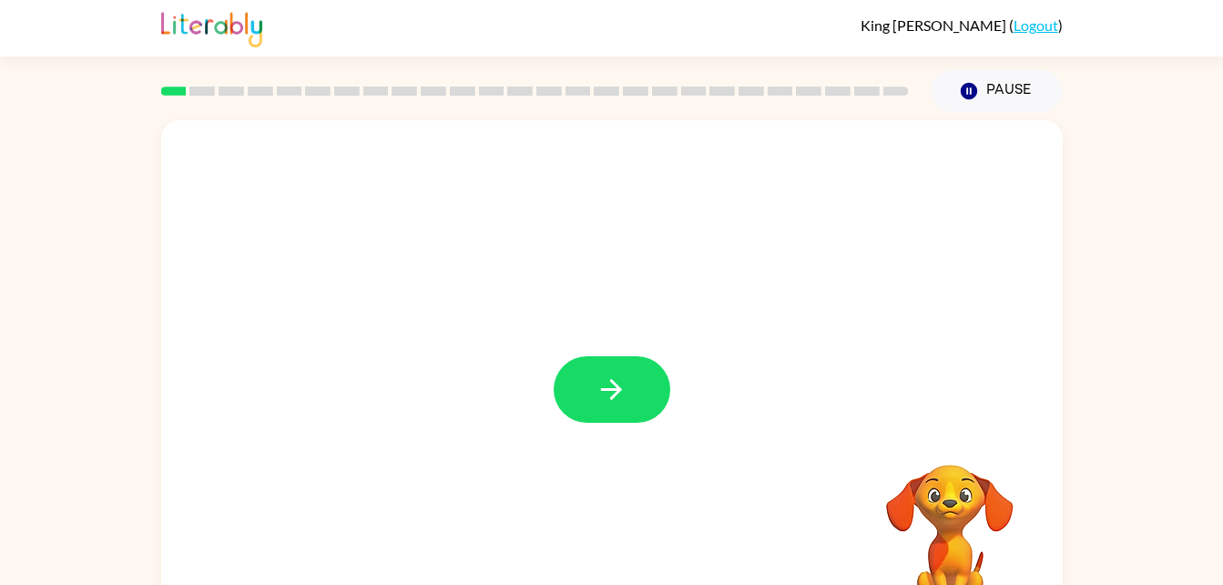
click at [601, 343] on div at bounding box center [612, 380] width 902 height 520
click at [608, 379] on icon "button" at bounding box center [612, 389] width 32 height 32
click at [608, 379] on div at bounding box center [568, 348] width 778 height 66
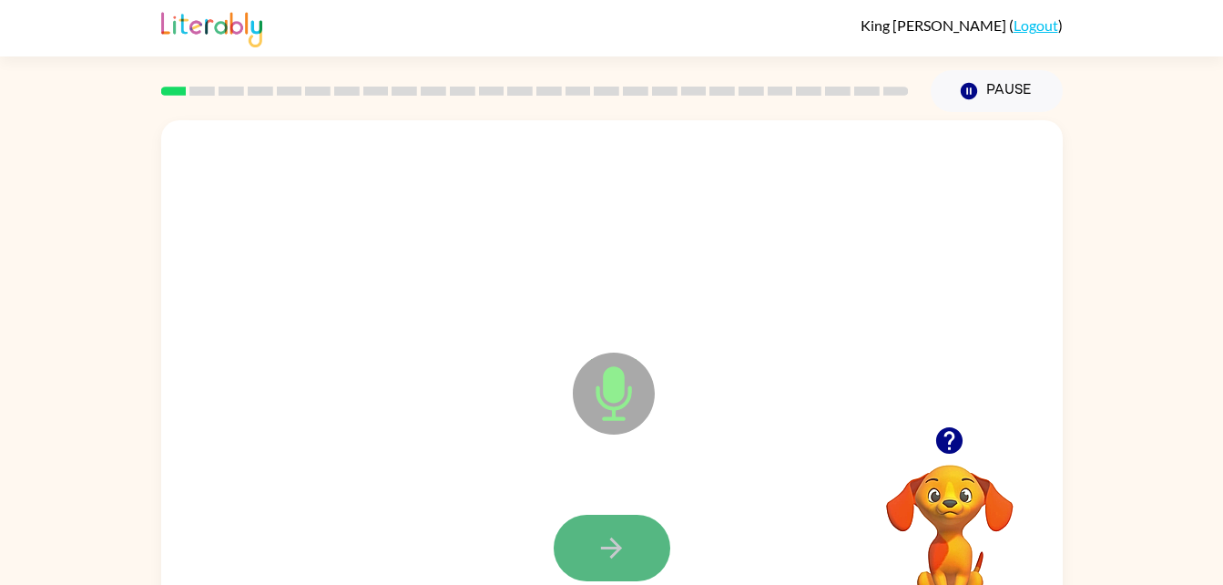
click at [596, 539] on icon "button" at bounding box center [612, 548] width 32 height 32
click at [659, 533] on button "button" at bounding box center [612, 548] width 117 height 66
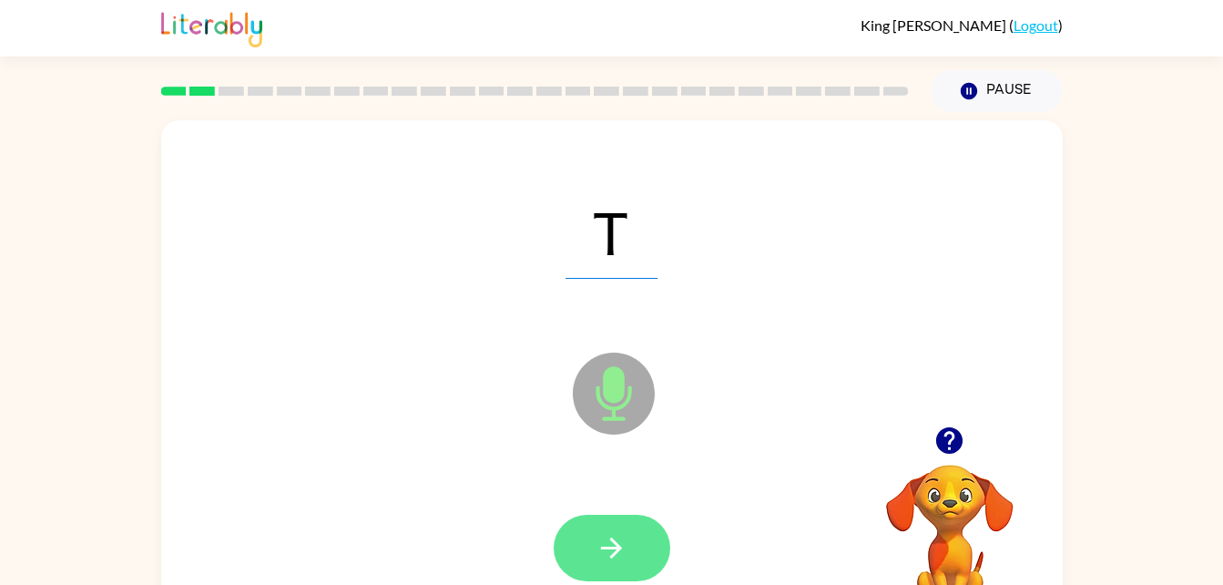
drag, startPoint x: 663, startPoint y: 533, endPoint x: 624, endPoint y: 547, distance: 41.5
click at [624, 547] on button "button" at bounding box center [612, 548] width 117 height 66
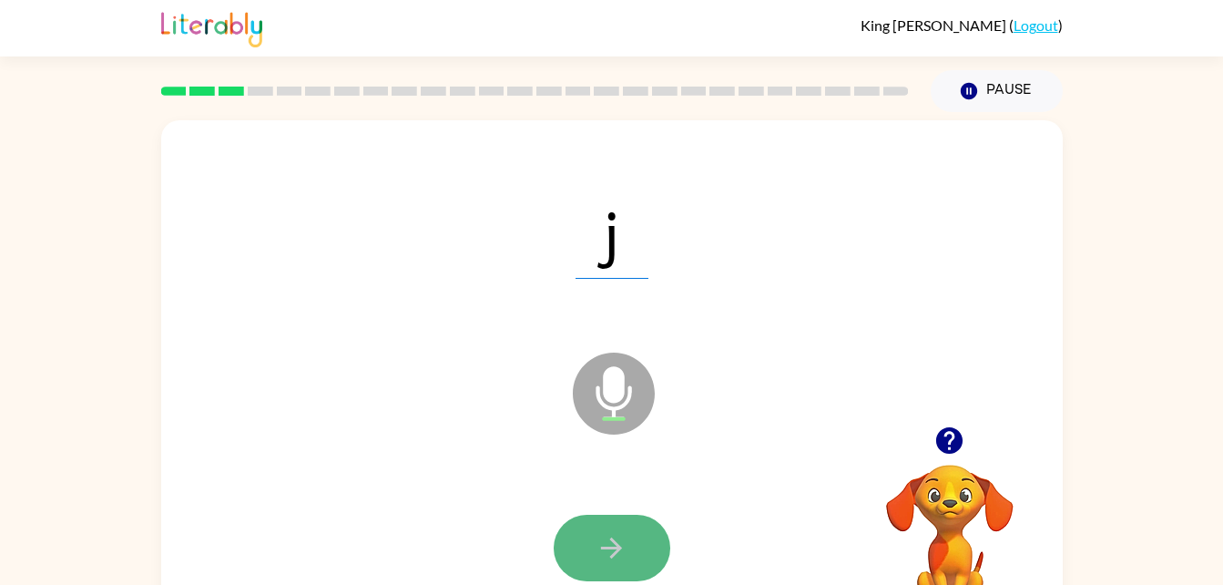
click at [619, 536] on icon "button" at bounding box center [612, 548] width 32 height 32
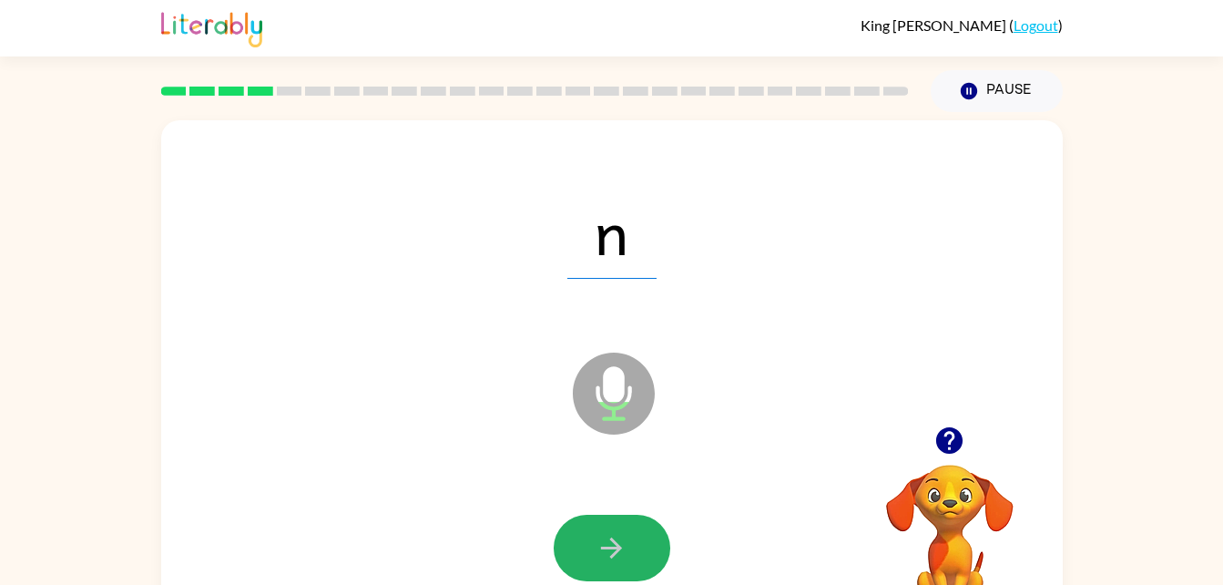
click at [619, 536] on icon "button" at bounding box center [612, 548] width 32 height 32
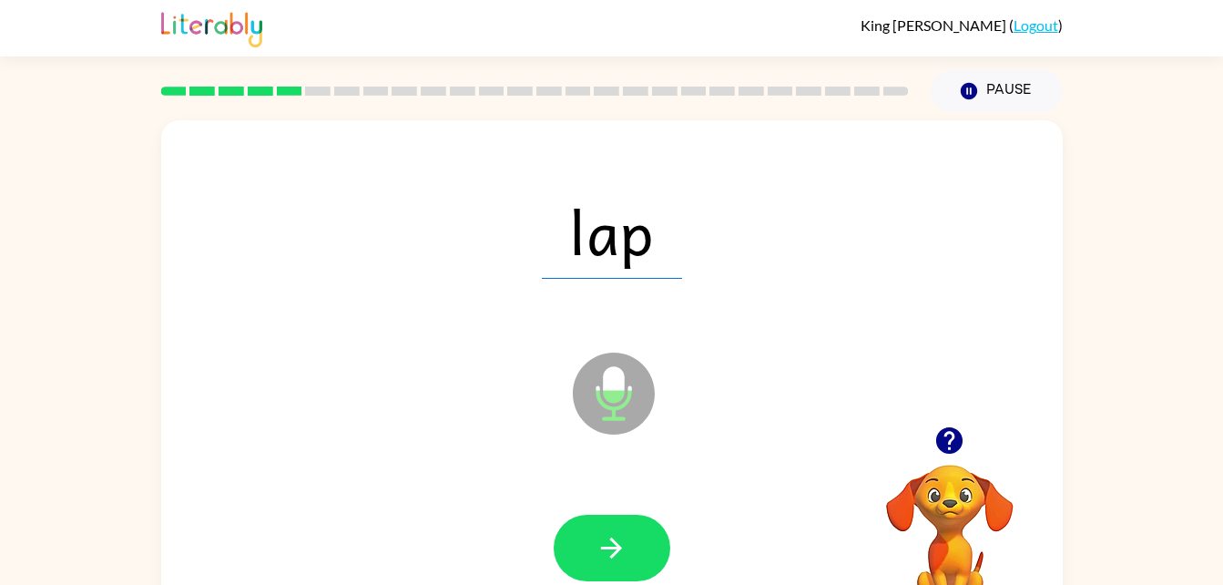
click at [621, 537] on icon "button" at bounding box center [612, 548] width 32 height 32
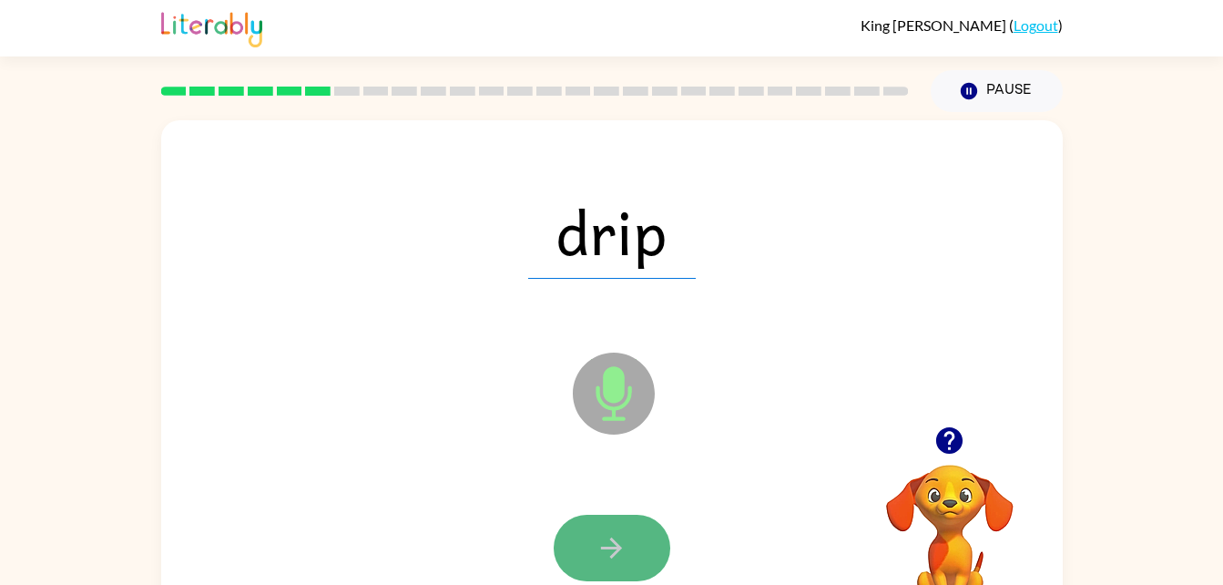
drag, startPoint x: 621, startPoint y: 537, endPoint x: 590, endPoint y: 541, distance: 31.3
click at [590, 541] on button "button" at bounding box center [612, 548] width 117 height 66
click at [636, 554] on button "button" at bounding box center [612, 548] width 117 height 66
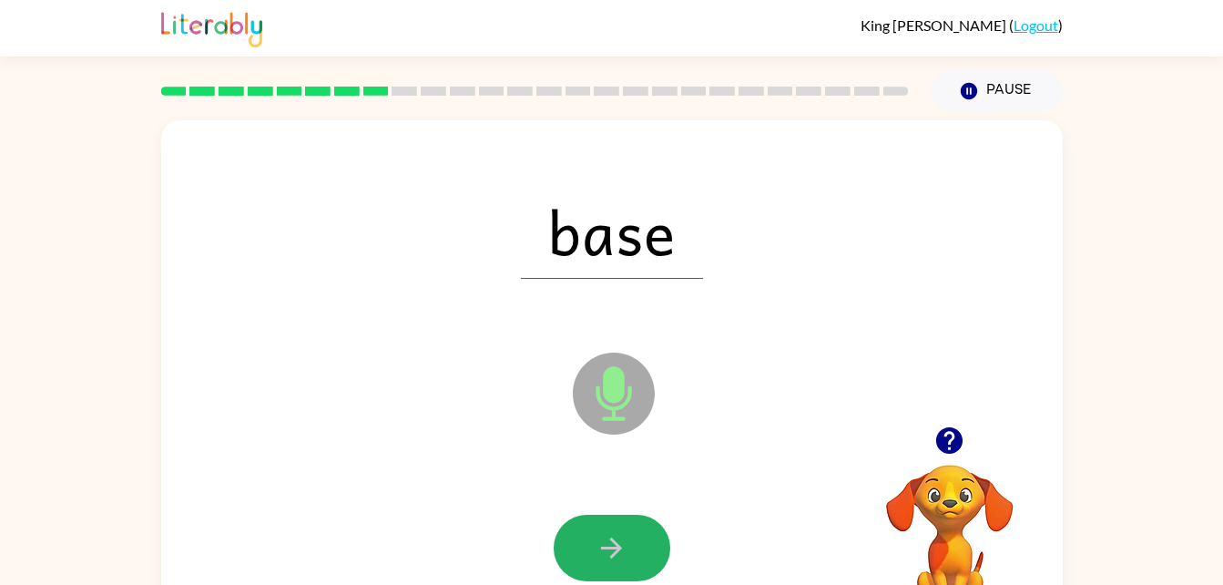
click at [636, 554] on button "button" at bounding box center [612, 548] width 117 height 66
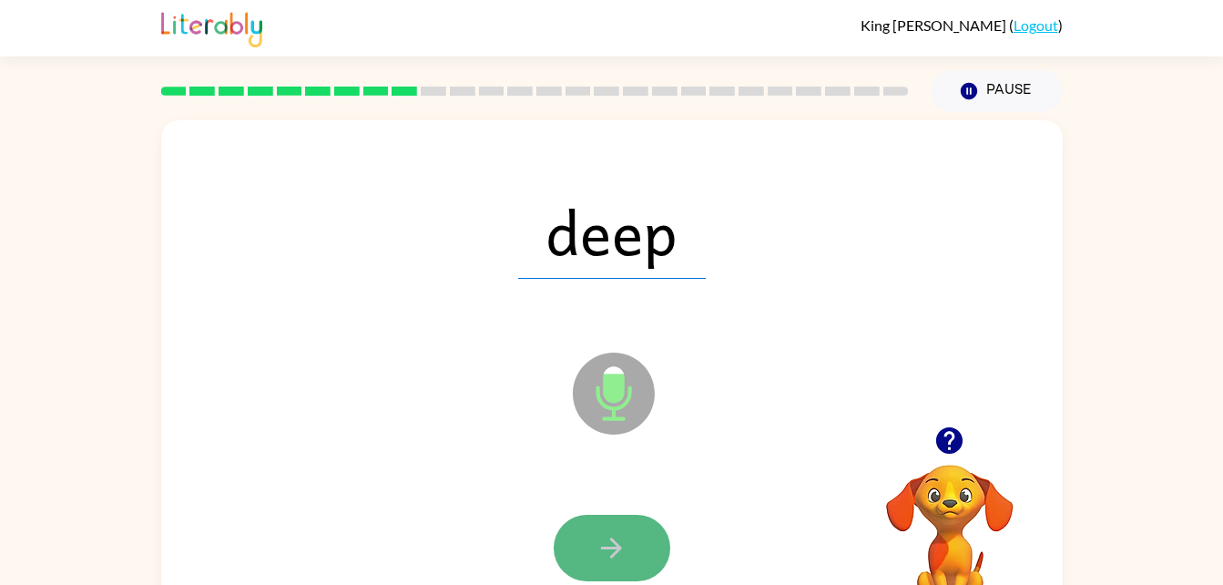
drag, startPoint x: 636, startPoint y: 554, endPoint x: 606, endPoint y: 542, distance: 32.3
click at [606, 542] on icon "button" at bounding box center [612, 548] width 32 height 32
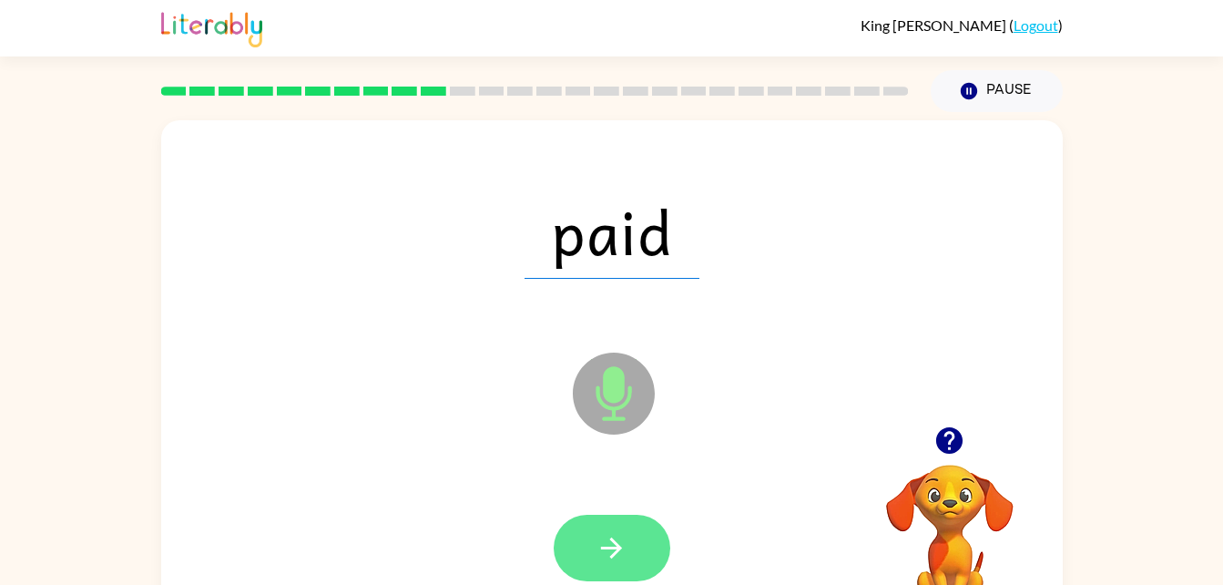
click at [608, 541] on icon "button" at bounding box center [612, 548] width 32 height 32
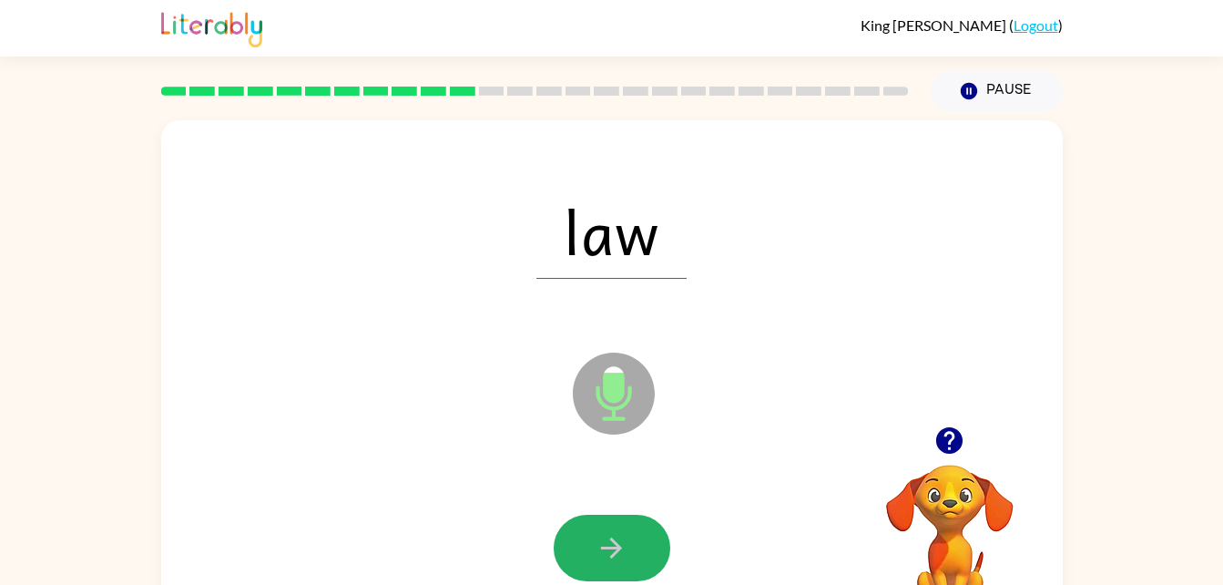
click at [608, 541] on icon "button" at bounding box center [612, 548] width 32 height 32
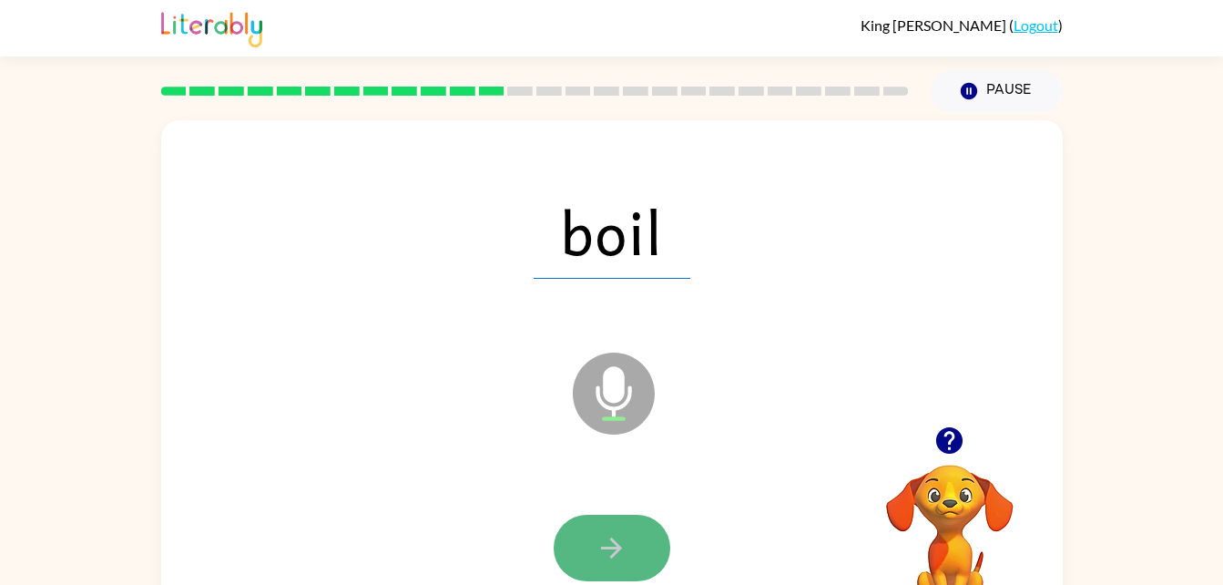
drag, startPoint x: 608, startPoint y: 541, endPoint x: 608, endPoint y: 557, distance: 15.5
click at [608, 557] on icon "button" at bounding box center [612, 548] width 32 height 32
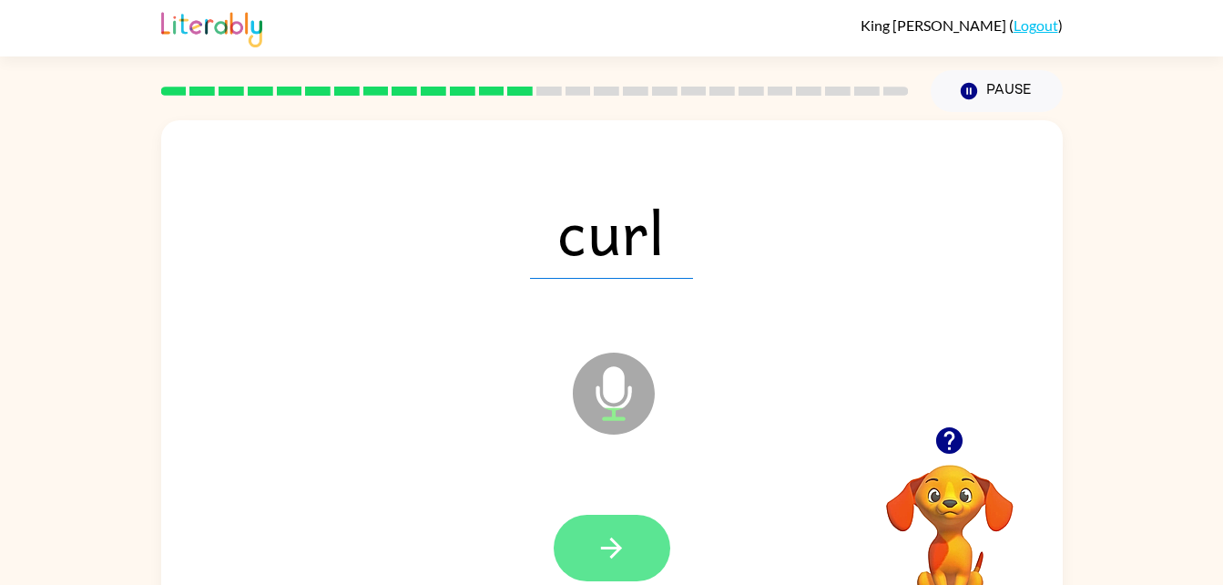
click at [625, 553] on icon "button" at bounding box center [612, 548] width 32 height 32
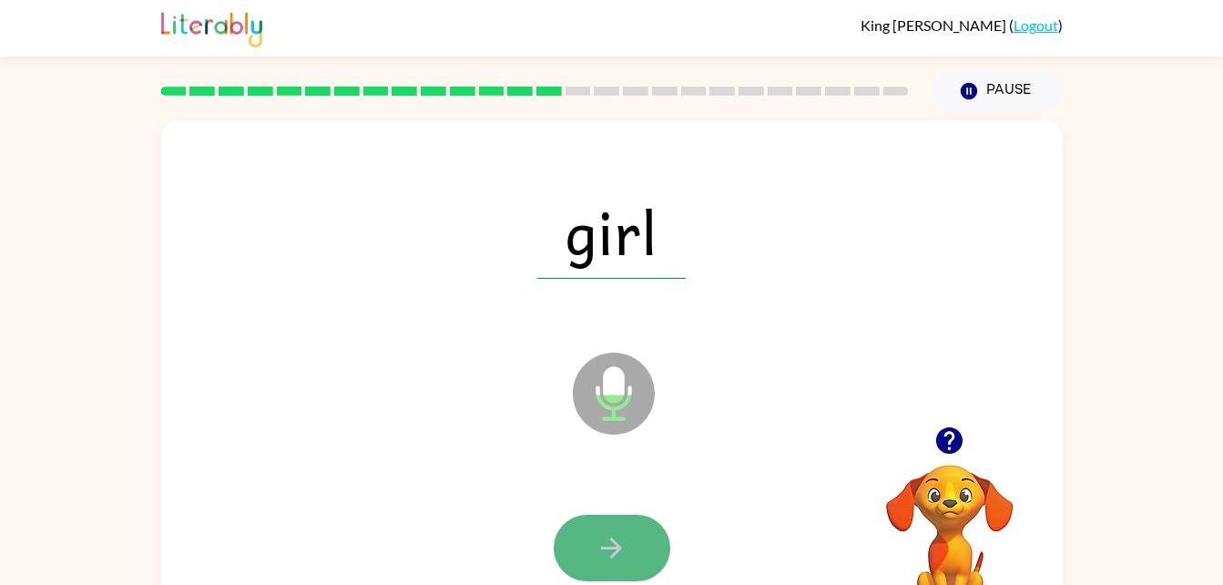
click at [636, 543] on button "button" at bounding box center [612, 548] width 117 height 66
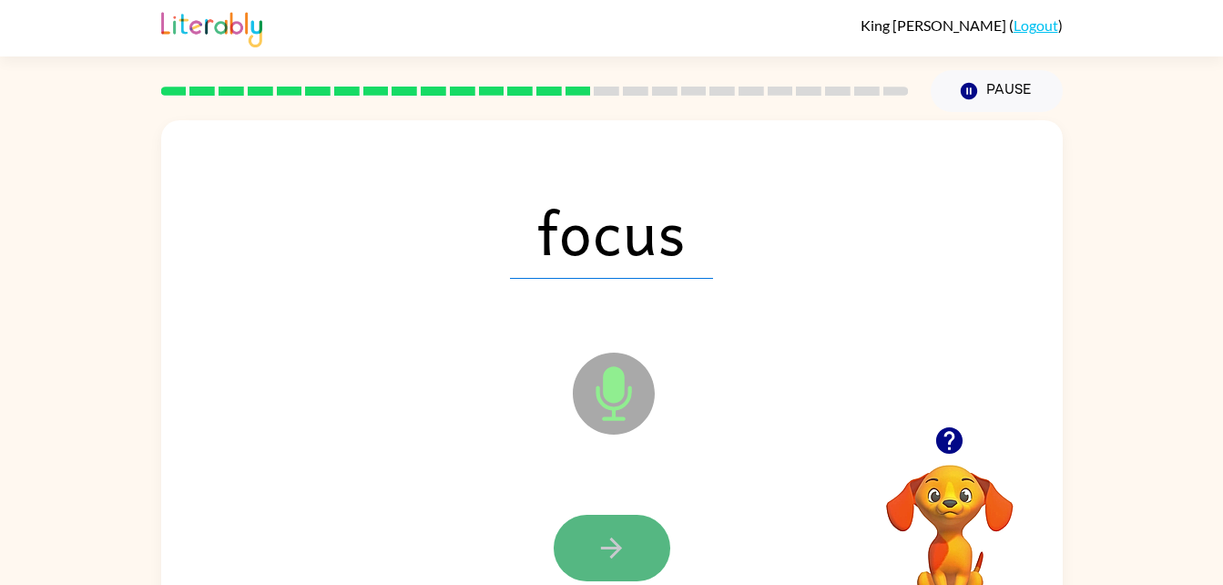
click at [626, 543] on icon "button" at bounding box center [612, 548] width 32 height 32
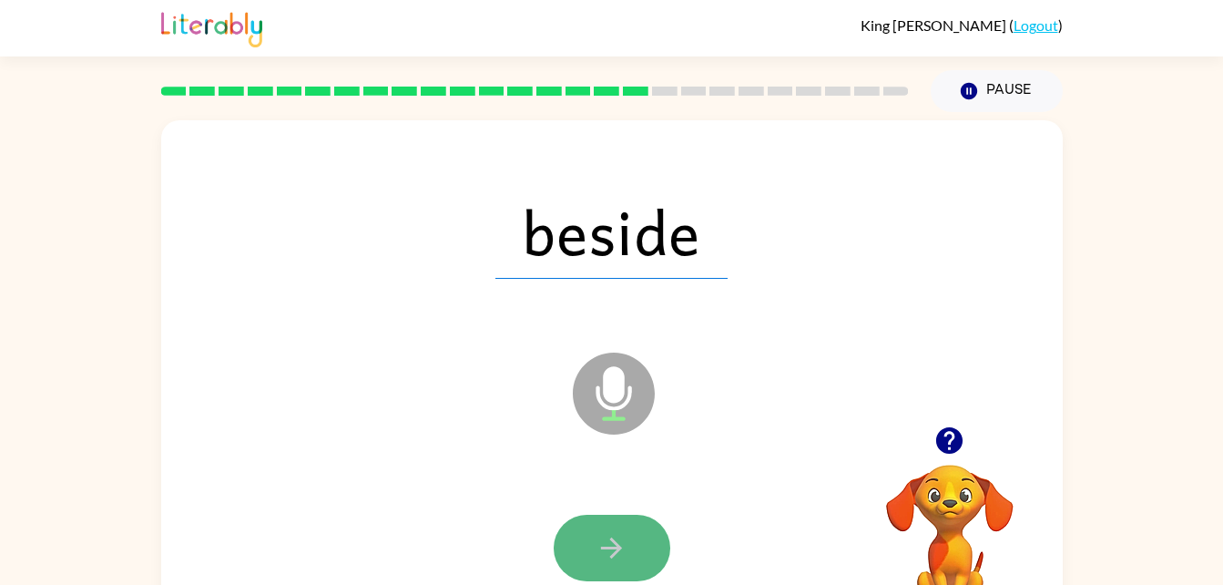
drag, startPoint x: 626, startPoint y: 543, endPoint x: 618, endPoint y: 549, distance: 10.4
click at [618, 549] on icon "button" at bounding box center [611, 547] width 21 height 21
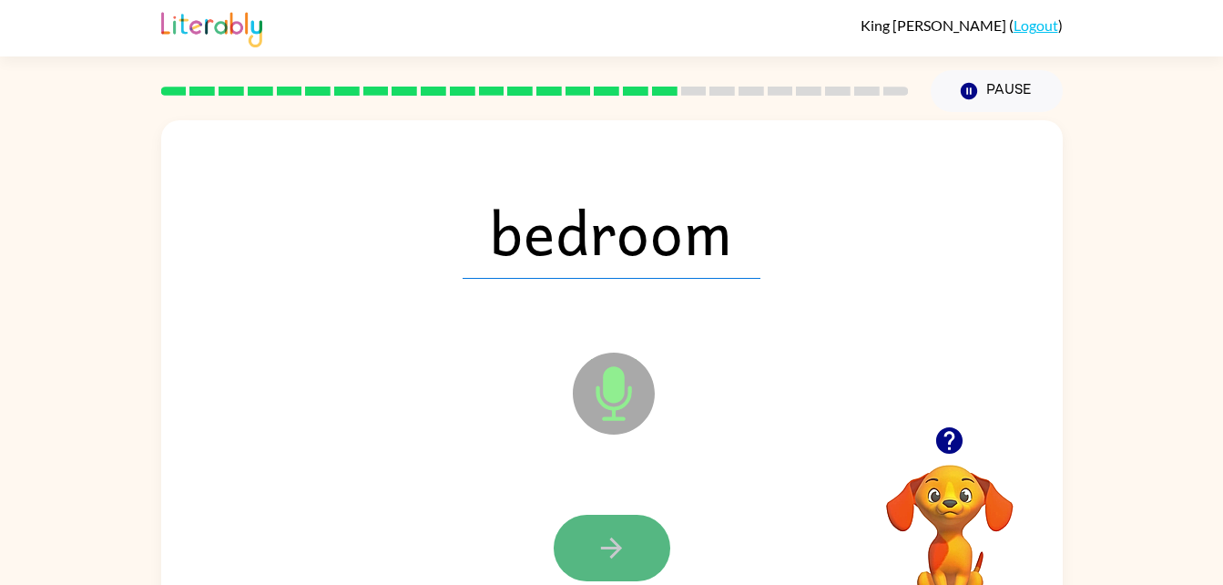
drag, startPoint x: 620, startPoint y: 549, endPoint x: 608, endPoint y: 553, distance: 12.4
click at [608, 553] on icon "button" at bounding box center [612, 548] width 32 height 32
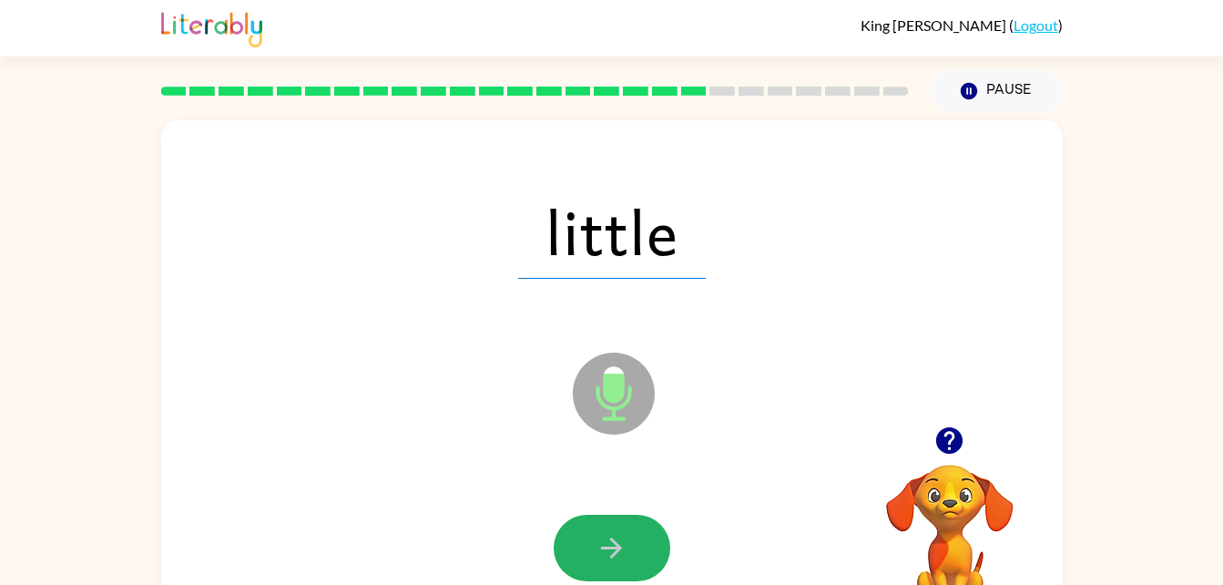
click at [608, 546] on icon "button" at bounding box center [612, 548] width 32 height 32
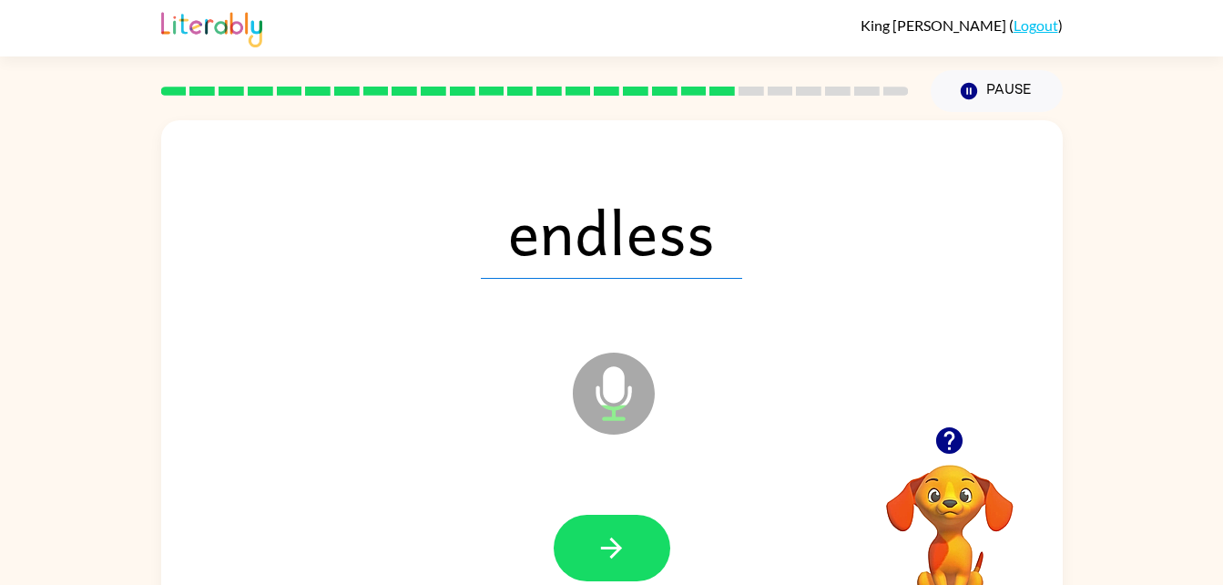
click at [611, 552] on icon "button" at bounding box center [612, 548] width 32 height 32
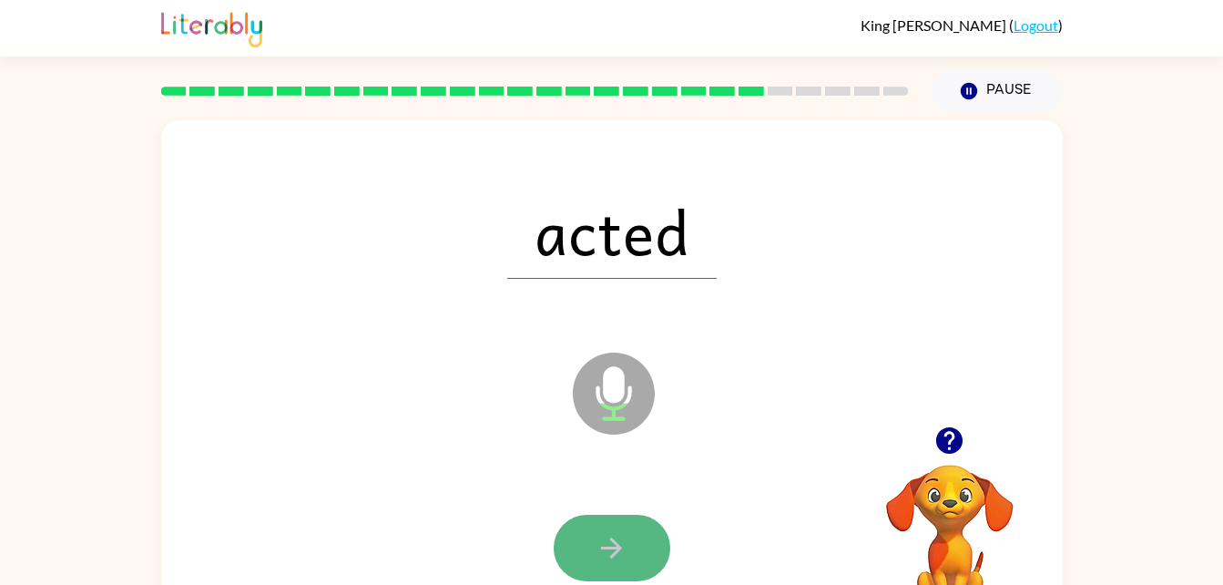
click at [622, 542] on icon "button" at bounding box center [612, 548] width 32 height 32
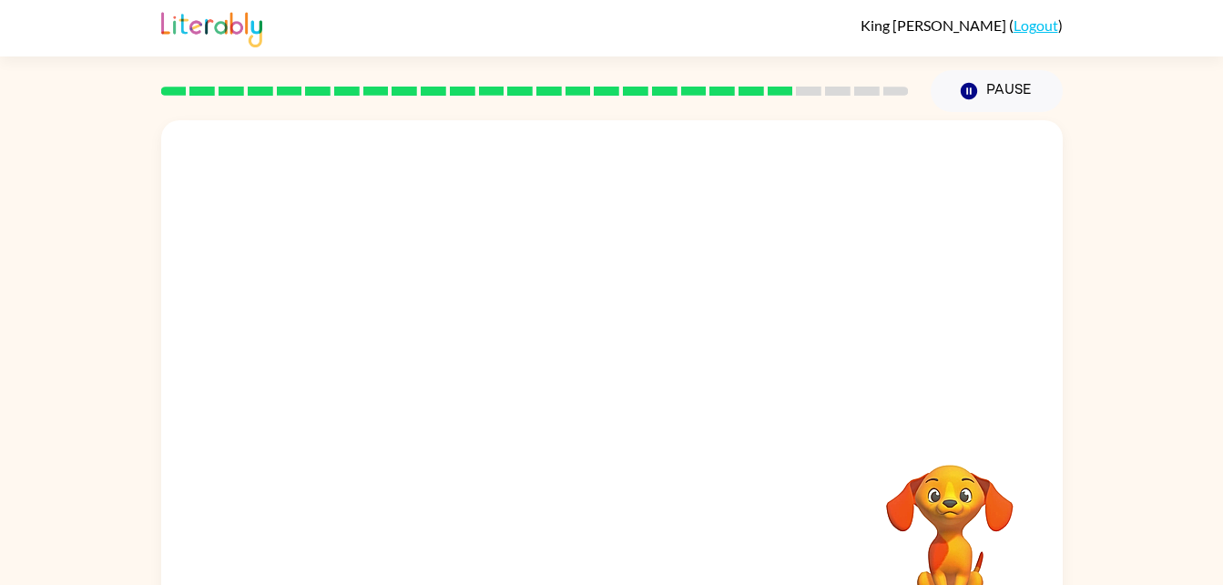
drag, startPoint x: 615, startPoint y: 540, endPoint x: 664, endPoint y: 631, distance: 103.5
click at [664, 584] on html "King Espinoza ( Logout ) Pause Pause Your browser must support playing .mp4 fil…" at bounding box center [611, 320] width 1223 height 640
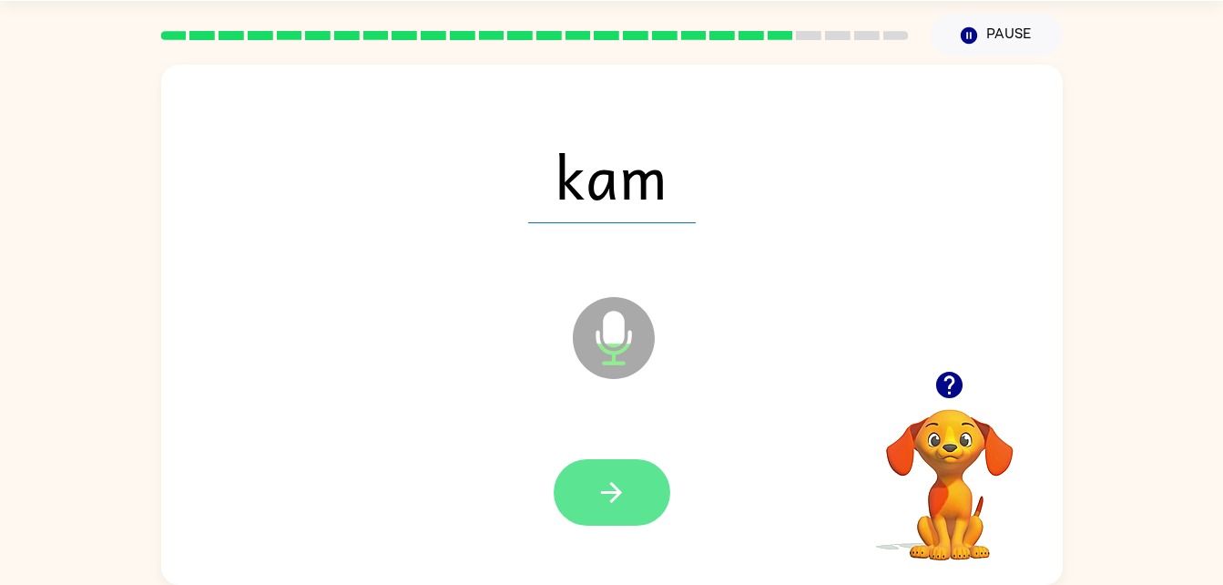
click at [608, 482] on icon "button" at bounding box center [612, 492] width 32 height 32
click at [614, 494] on icon "button" at bounding box center [612, 492] width 32 height 32
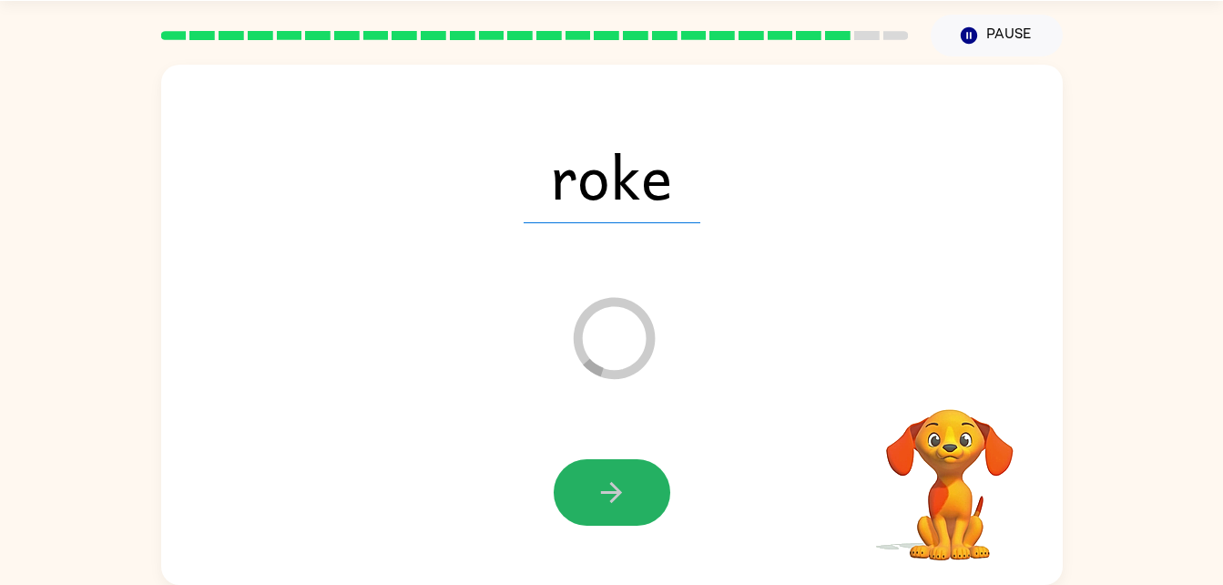
click at [614, 494] on icon "button" at bounding box center [612, 492] width 32 height 32
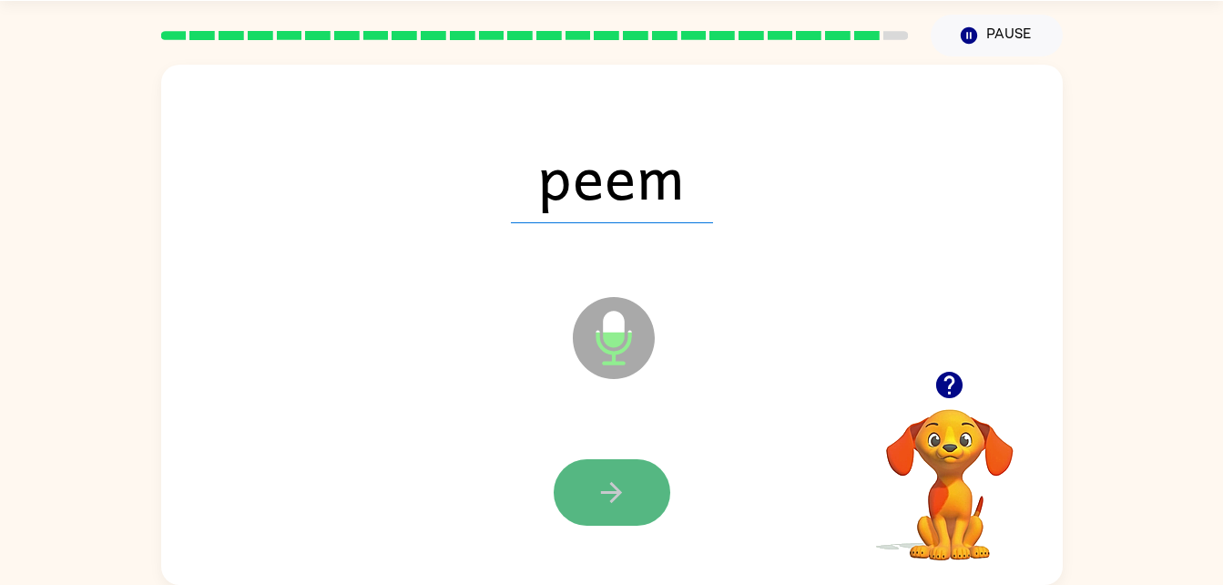
click at [619, 496] on icon "button" at bounding box center [611, 492] width 21 height 21
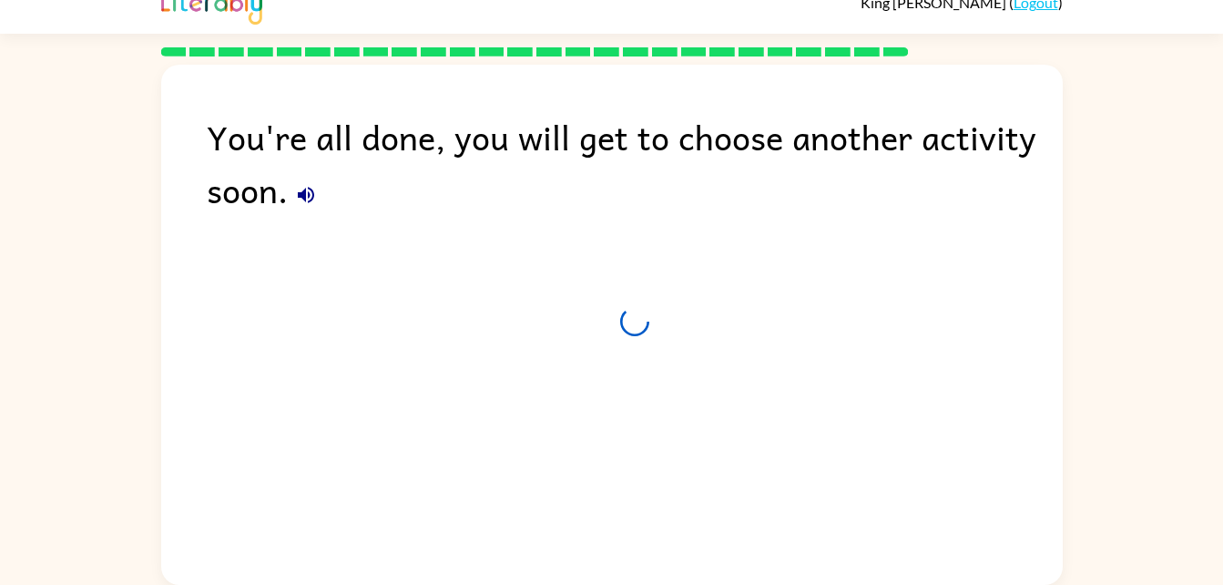
scroll to position [23, 0]
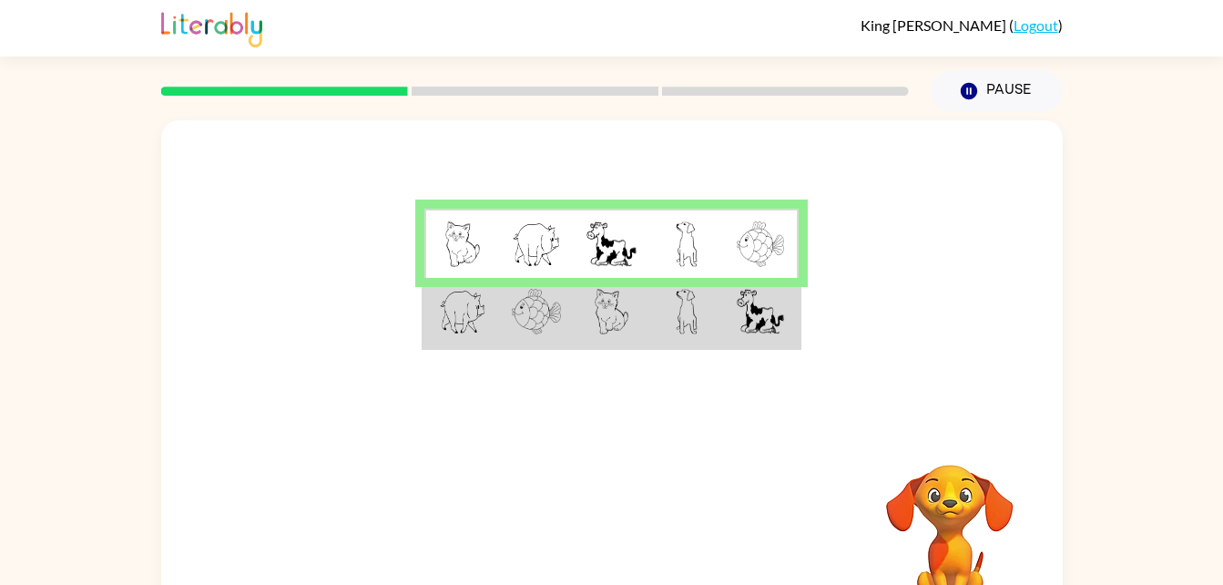
click at [567, 318] on td at bounding box center [536, 313] width 75 height 70
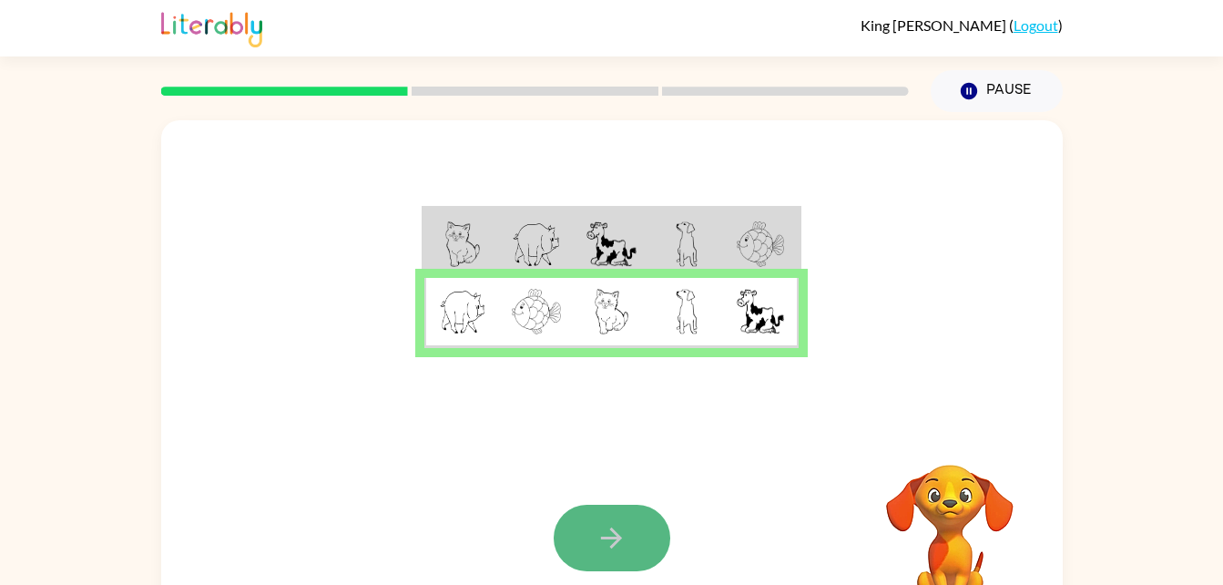
click at [637, 534] on button "button" at bounding box center [612, 538] width 117 height 66
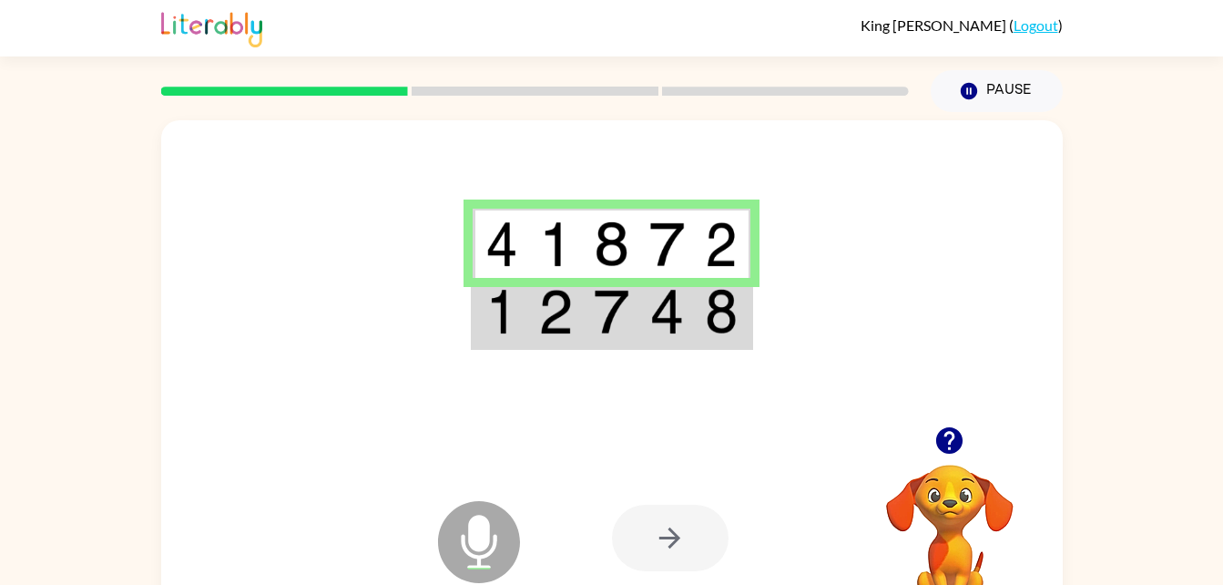
click at [690, 319] on td at bounding box center [667, 313] width 56 height 70
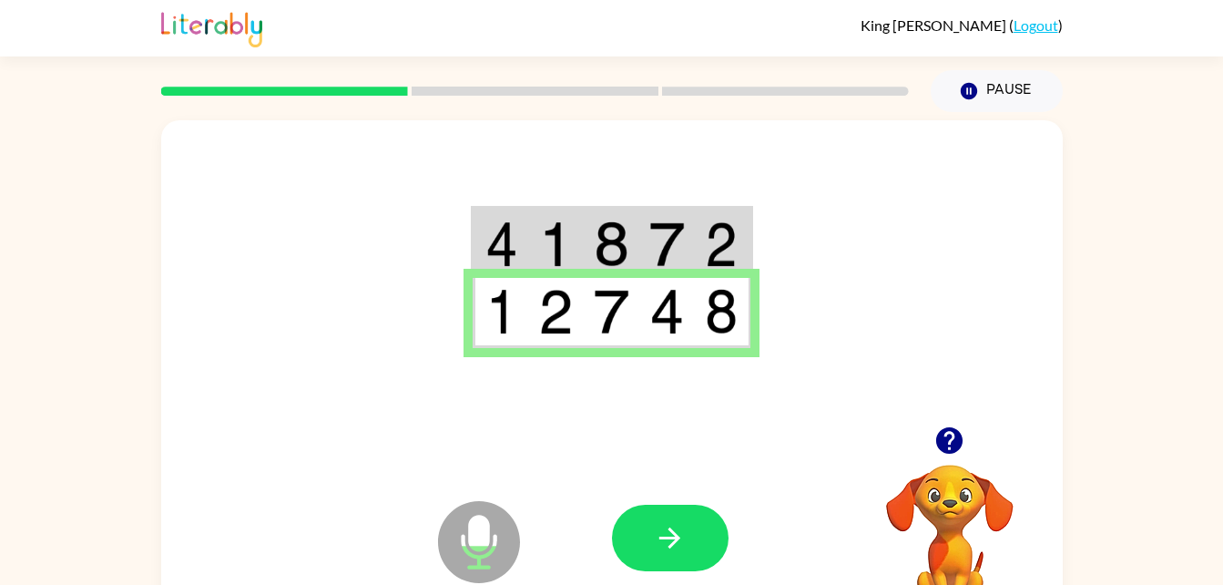
click at [690, 319] on td at bounding box center [667, 313] width 56 height 70
click at [677, 528] on icon "button" at bounding box center [670, 538] width 32 height 32
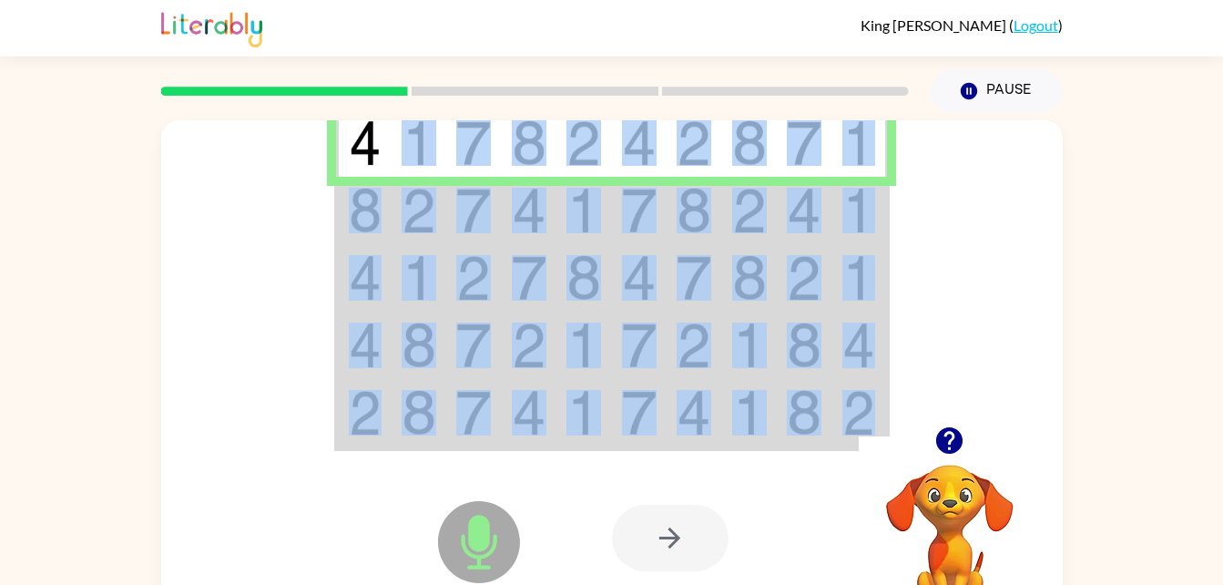
drag, startPoint x: 398, startPoint y: 153, endPoint x: 556, endPoint y: 528, distance: 407.0
click at [556, 528] on div "Microphone The Microphone is here when it is your turn to talk Your browser mus…" at bounding box center [612, 380] width 902 height 520
click at [651, 216] on img at bounding box center [639, 211] width 35 height 46
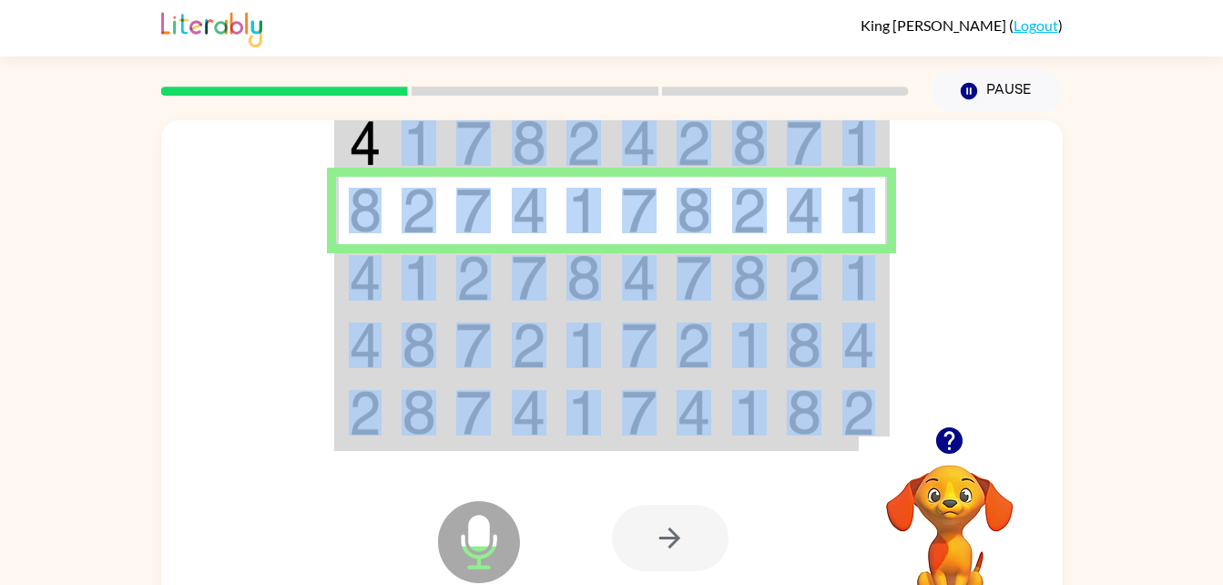
click at [610, 300] on td at bounding box center [585, 277] width 56 height 67
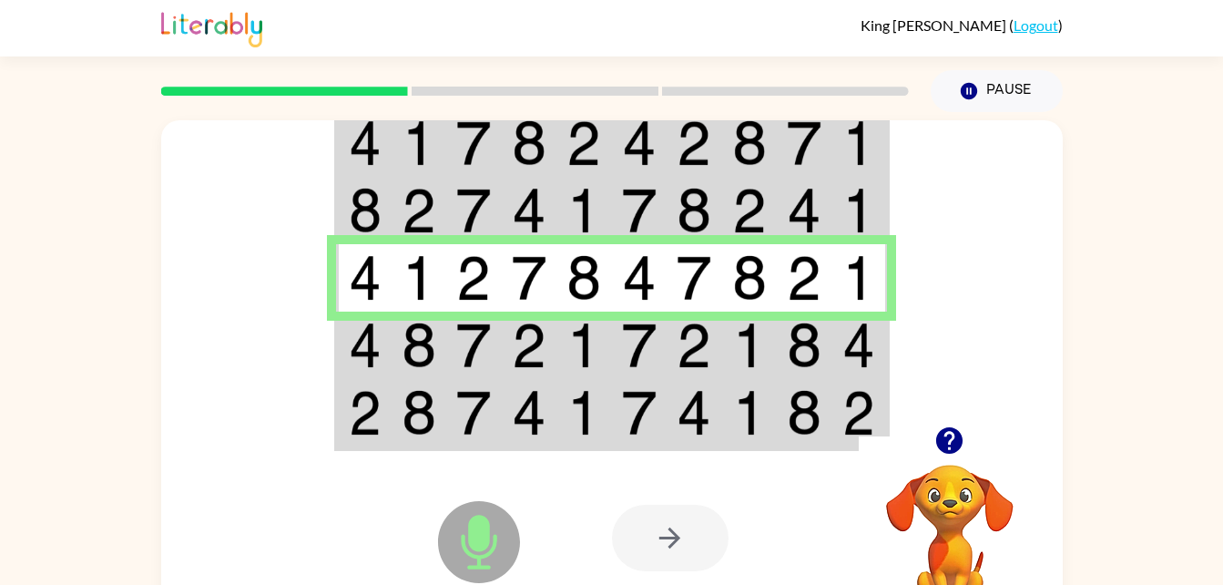
click at [529, 346] on img at bounding box center [529, 345] width 35 height 46
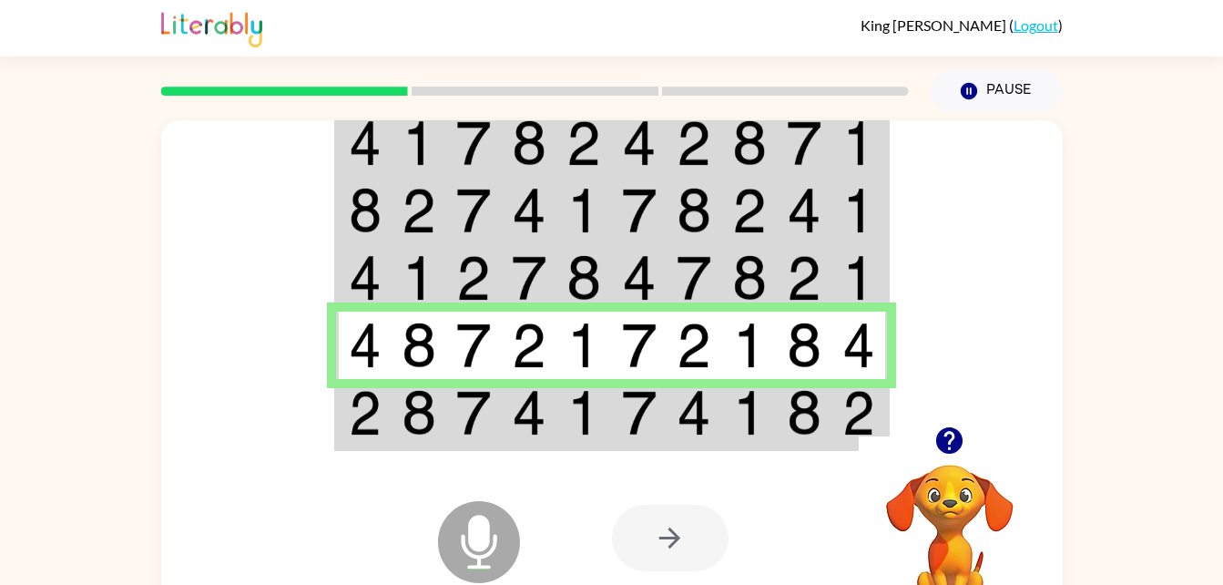
click at [773, 410] on td at bounding box center [750, 414] width 56 height 70
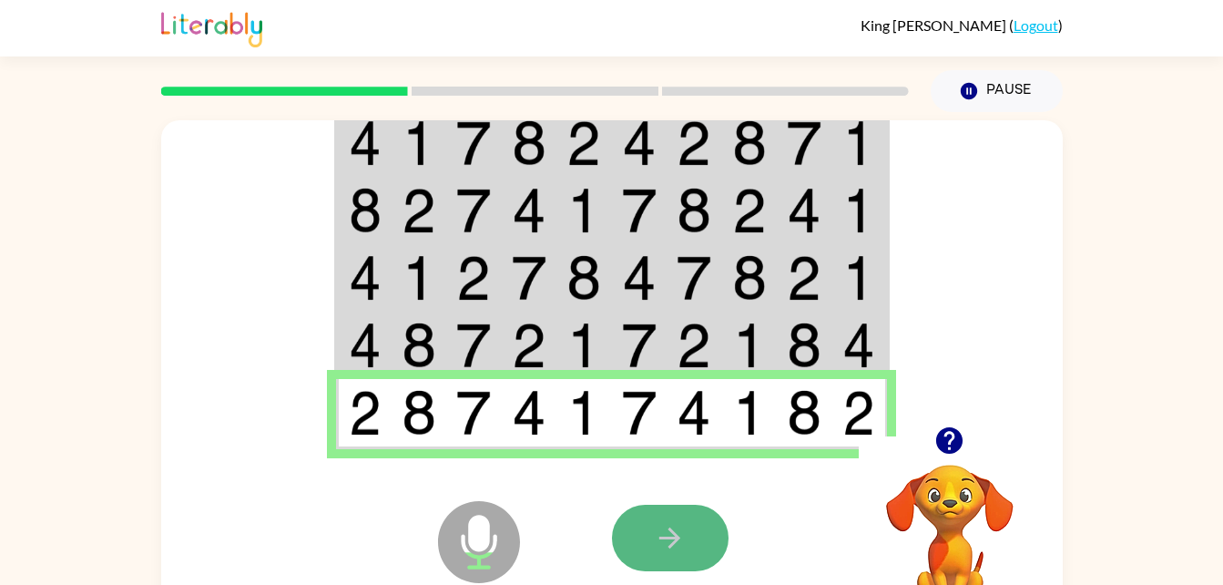
click at [703, 529] on button "button" at bounding box center [670, 538] width 117 height 66
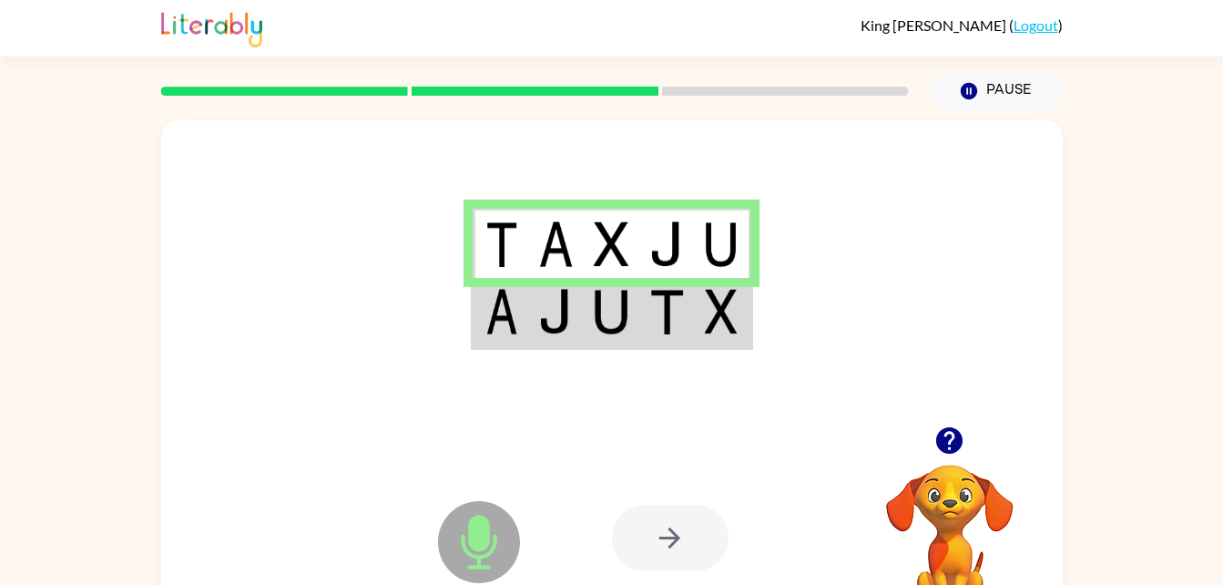
click at [611, 313] on img at bounding box center [611, 312] width 35 height 46
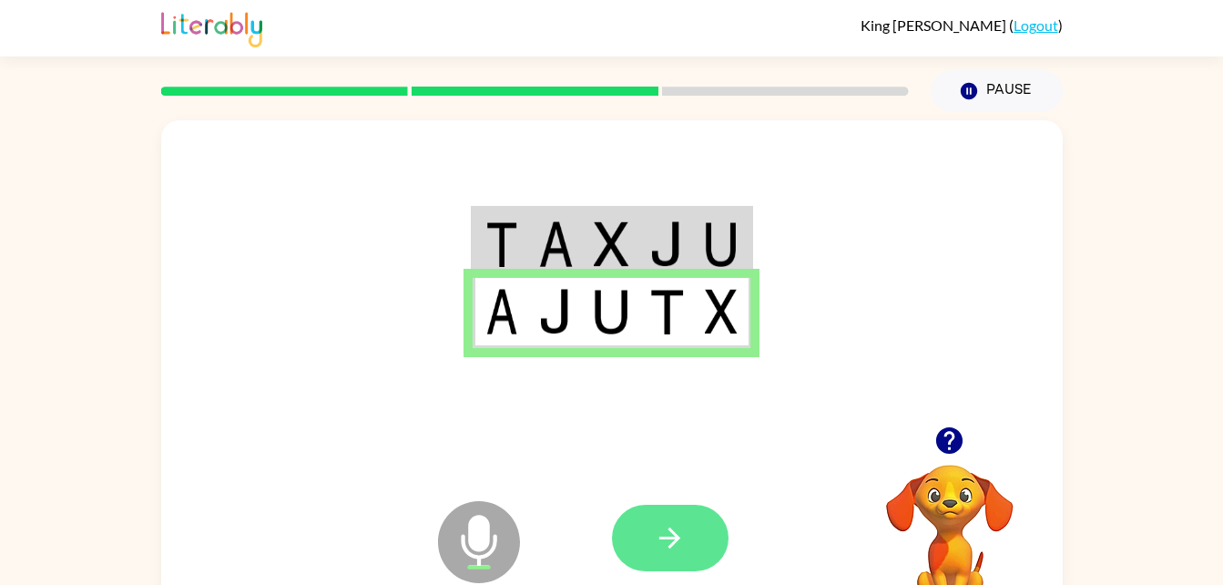
click at [693, 542] on button "button" at bounding box center [670, 538] width 117 height 66
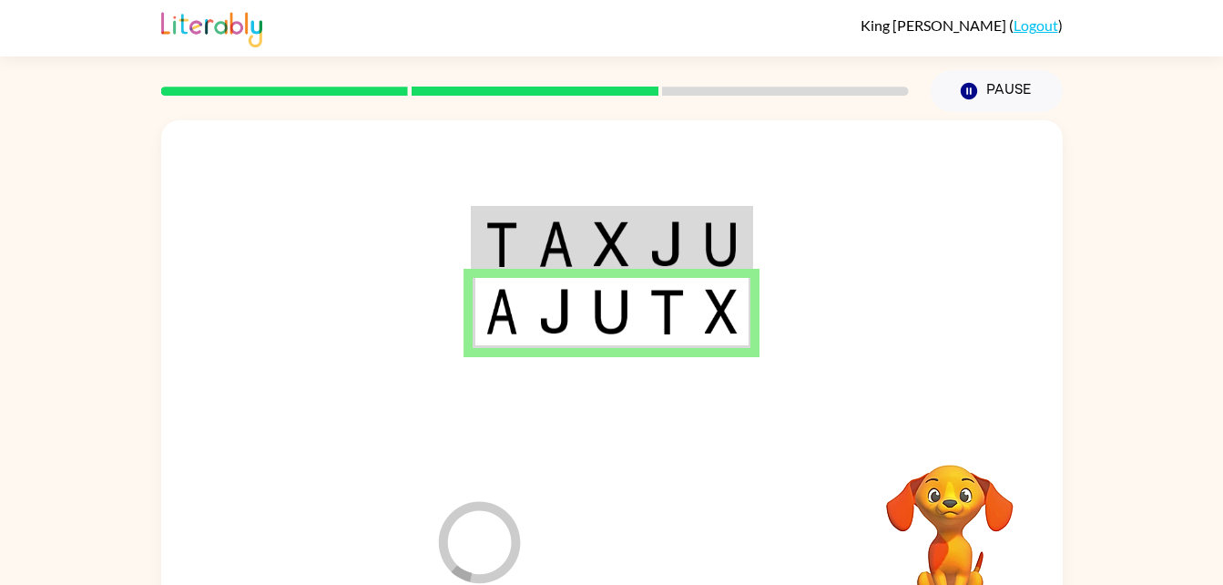
click at [693, 542] on div at bounding box center [746, 537] width 269 height 205
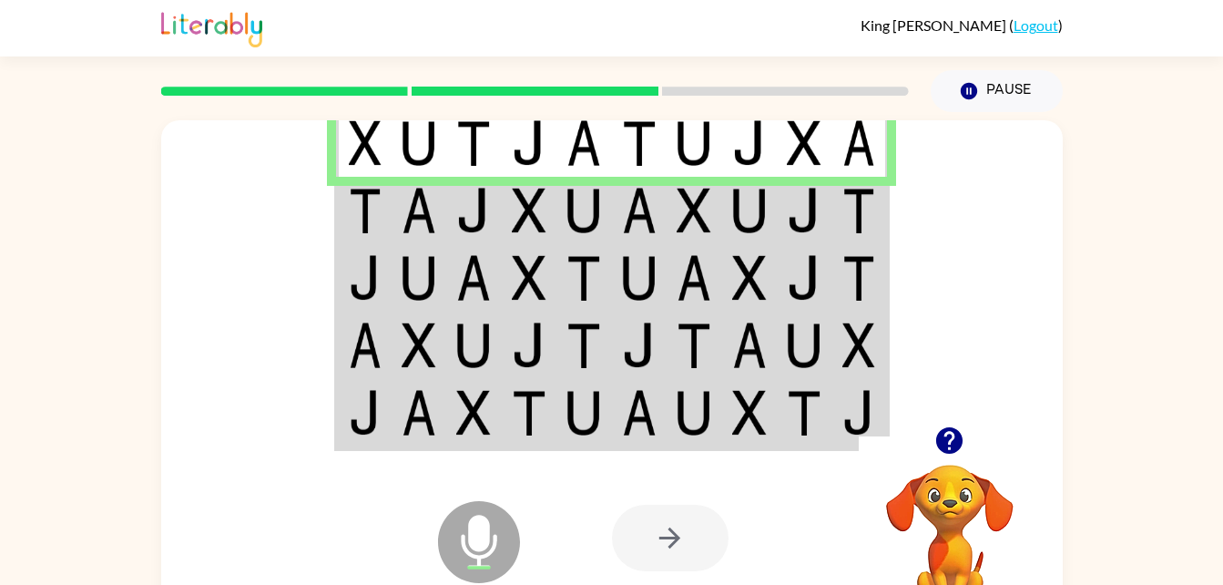
click at [495, 242] on td at bounding box center [474, 210] width 56 height 67
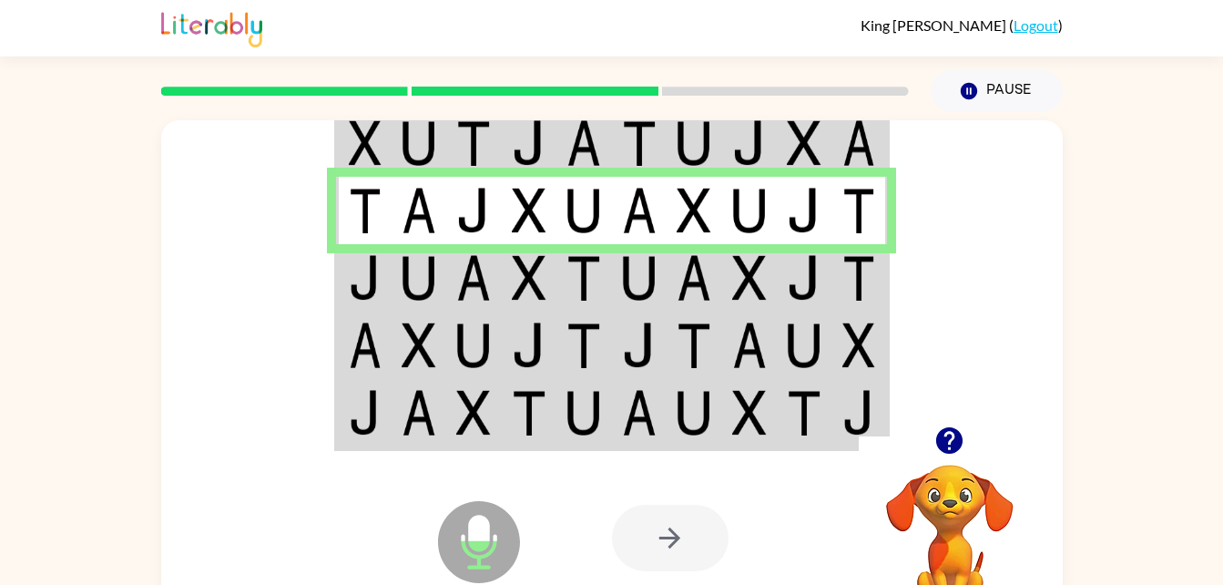
click at [445, 269] on td at bounding box center [420, 277] width 56 height 67
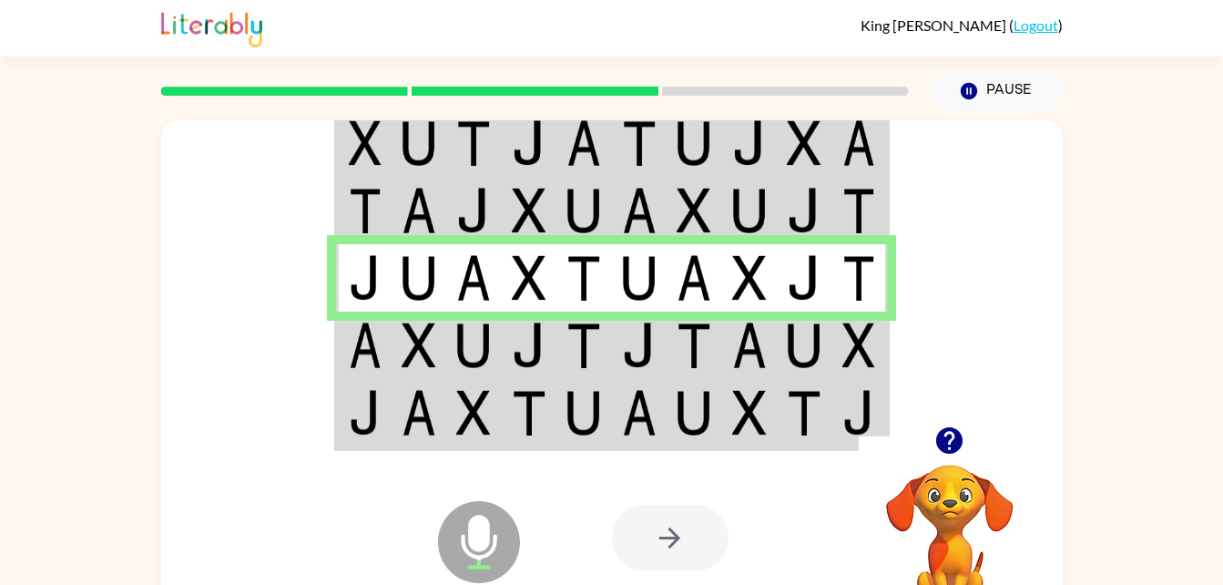
click at [553, 306] on td at bounding box center [530, 277] width 56 height 67
click at [560, 351] on td at bounding box center [585, 345] width 56 height 67
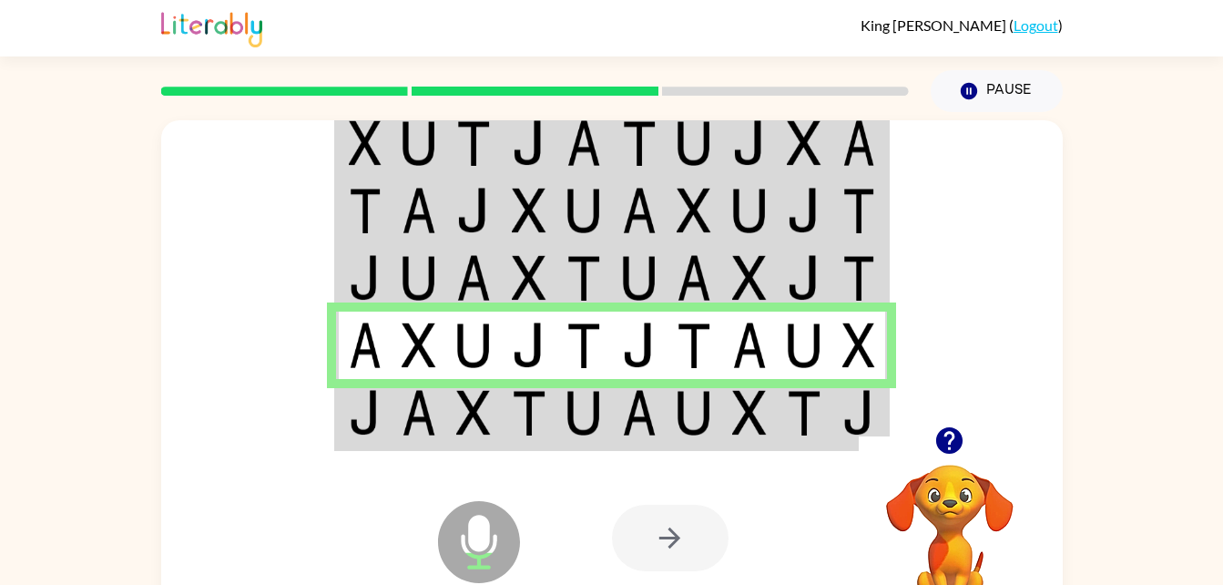
click at [403, 413] on img at bounding box center [419, 413] width 35 height 46
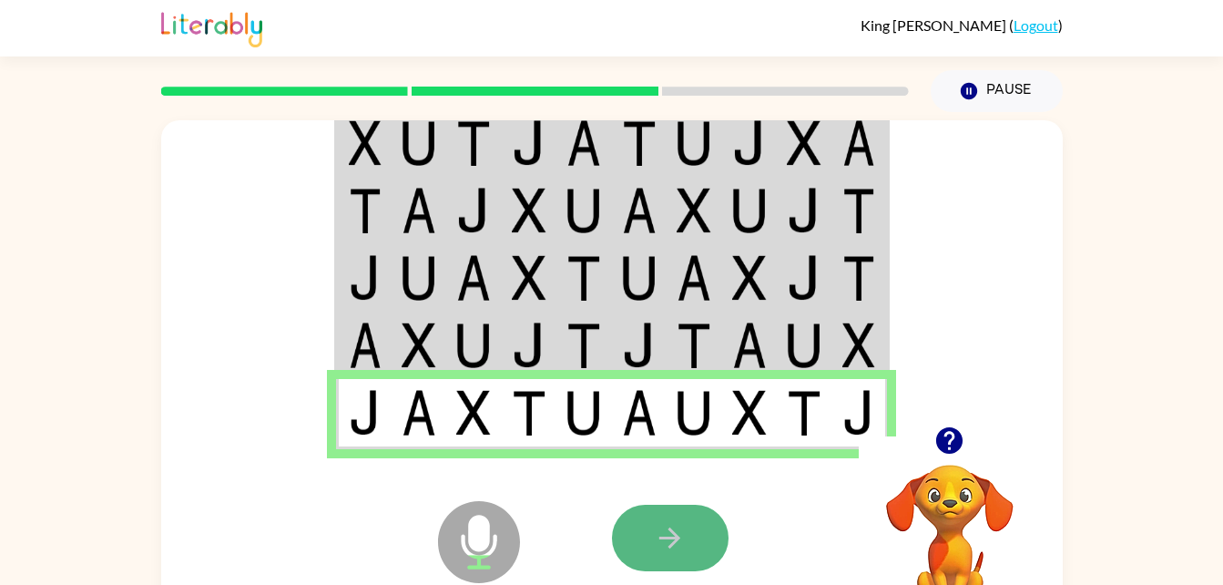
click at [724, 528] on button "button" at bounding box center [670, 538] width 117 height 66
